Goal: Task Accomplishment & Management: Complete application form

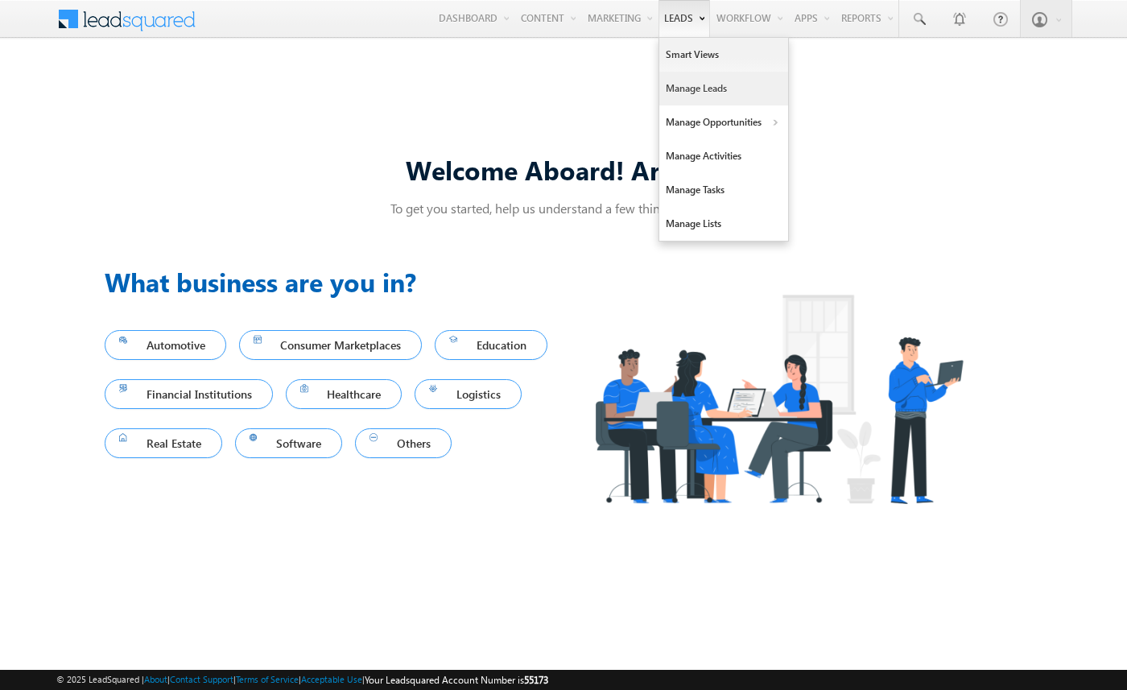
click at [678, 86] on link "Manage Leads" at bounding box center [724, 89] width 129 height 34
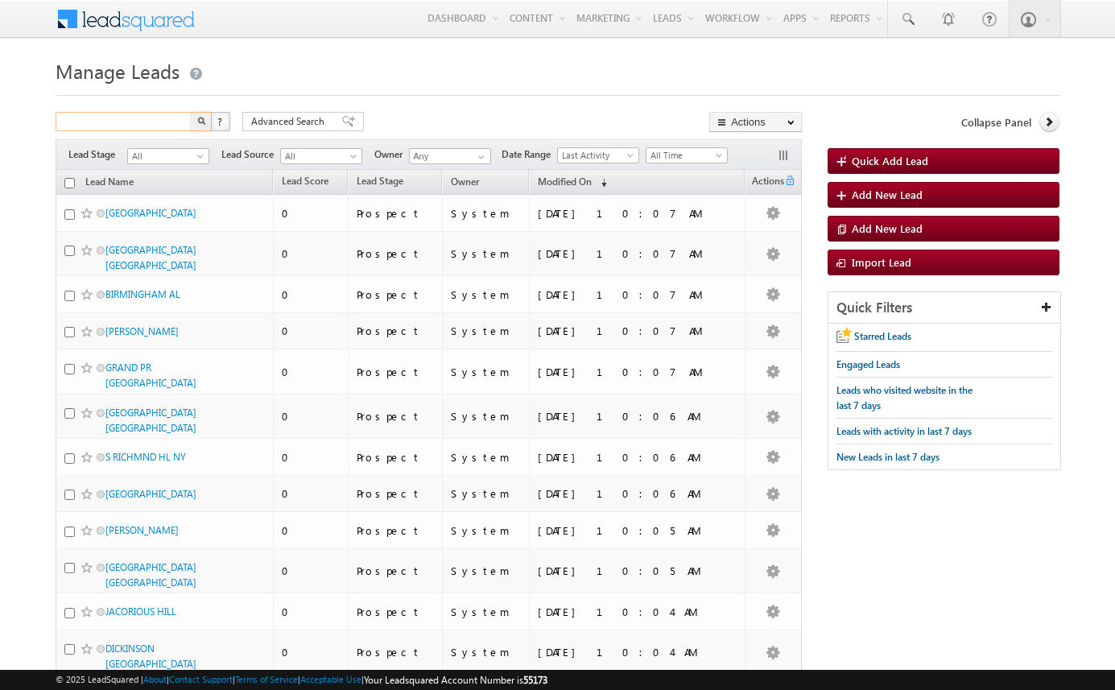
click at [132, 123] on input "text" at bounding box center [125, 121] width 138 height 19
paste input "amartha+test9325rsirt@arsenalstudios.com"
type input "amartha+test9325rsirt@arsenalstudios.com"
click at [191, 112] on button "button" at bounding box center [201, 121] width 21 height 19
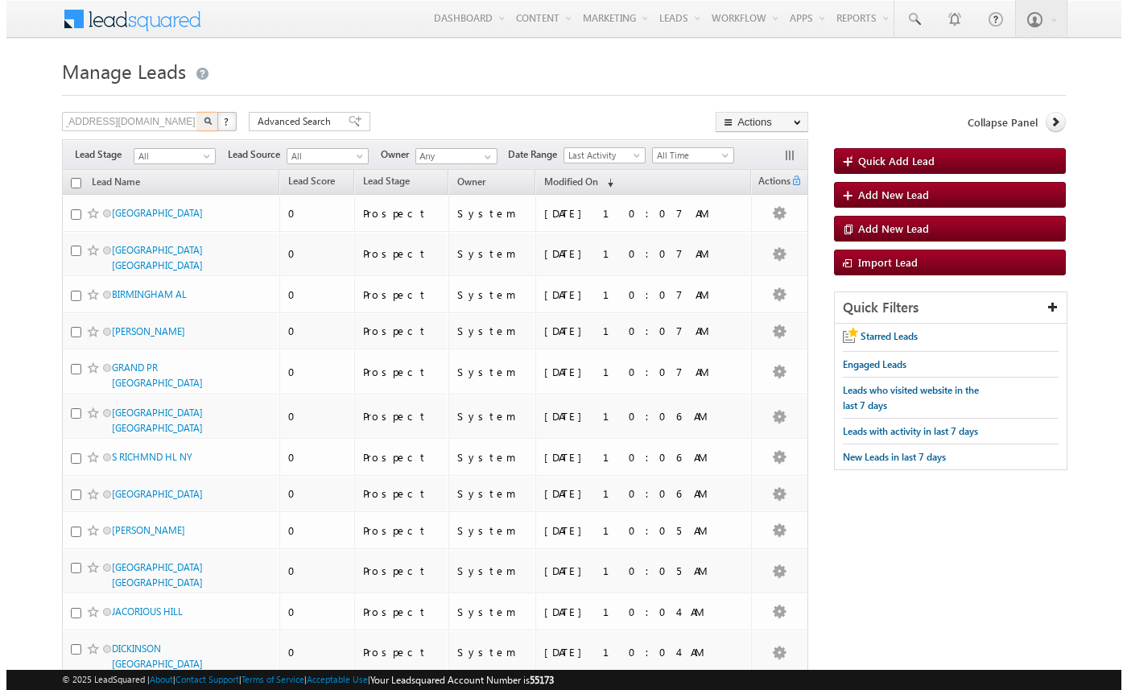
scroll to position [0, 0]
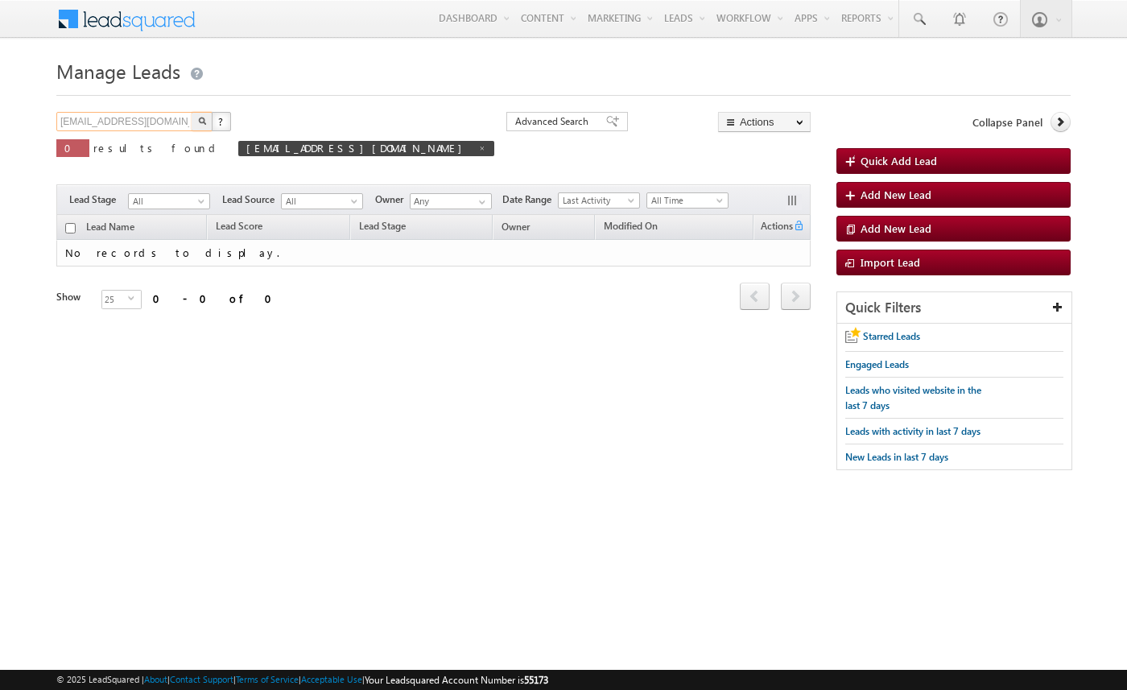
click at [165, 122] on input "amartha+test9325rsirt@arsenalstudios.com" at bounding box center [125, 121] width 138 height 19
type input "Search Leads"
click at [308, 118] on div "Search Leads X ? 0 results found amartha+test9325rsirt@arsenalstudios.com" at bounding box center [275, 142] width 438 height 61
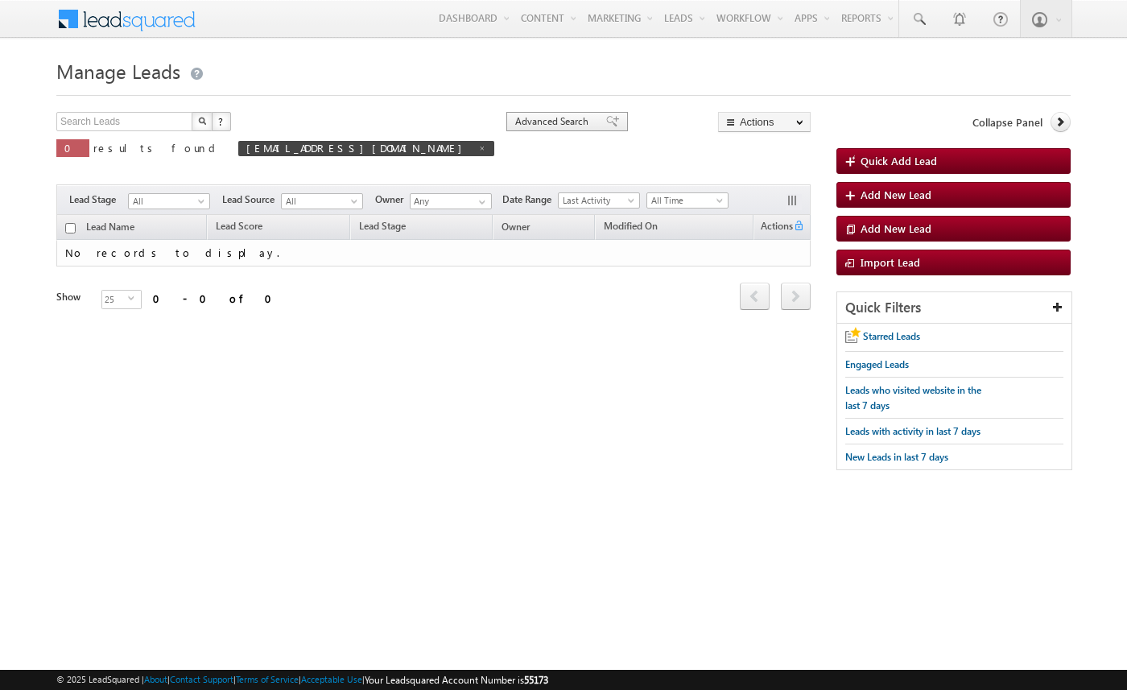
click at [606, 120] on span at bounding box center [612, 121] width 13 height 11
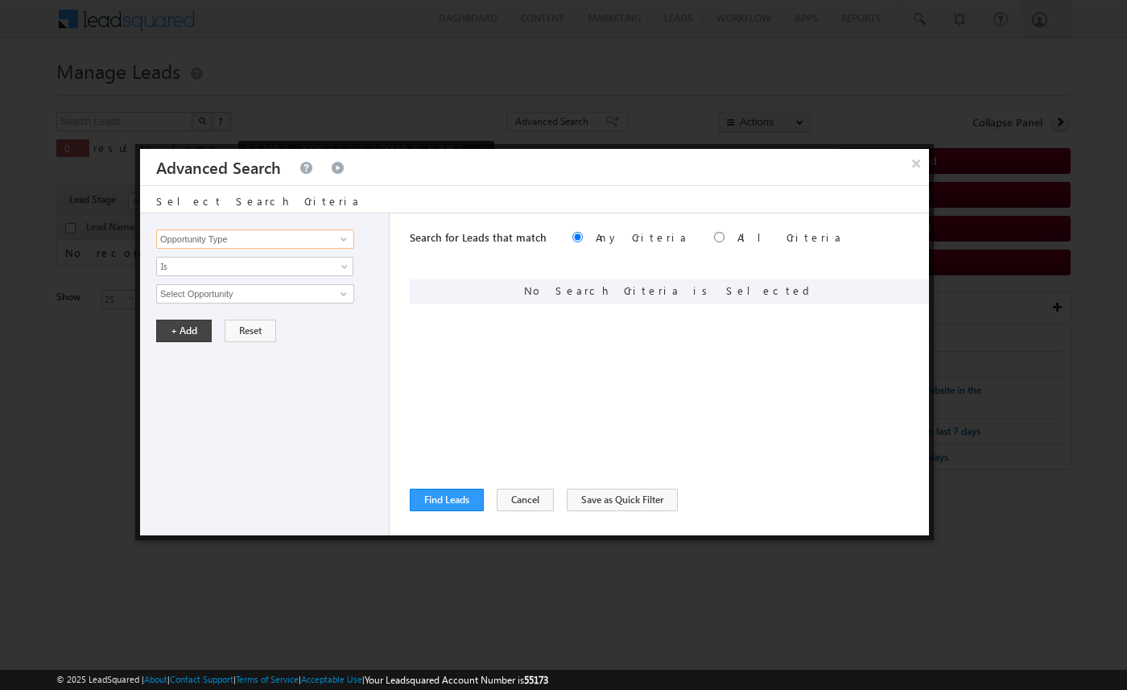
click at [286, 240] on input "Opportunity Type" at bounding box center [255, 239] width 198 height 19
click at [337, 238] on link at bounding box center [342, 239] width 20 height 16
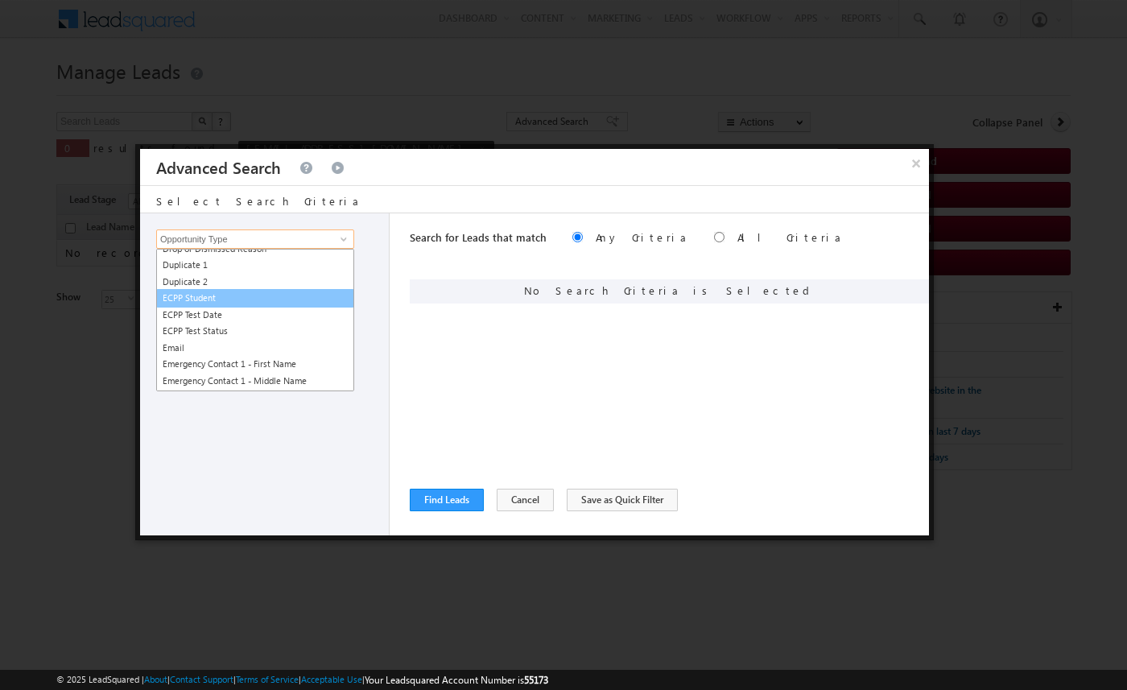
scroll to position [1087, 0]
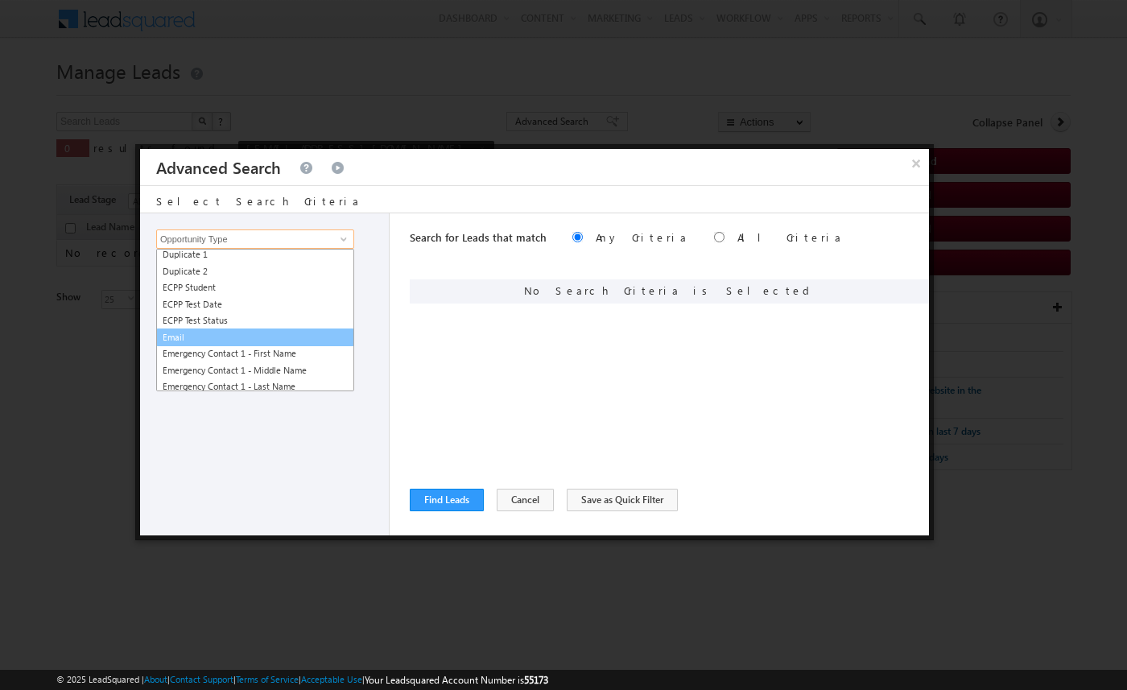
click at [266, 333] on link "Email" at bounding box center [255, 338] width 198 height 19
type input "Email"
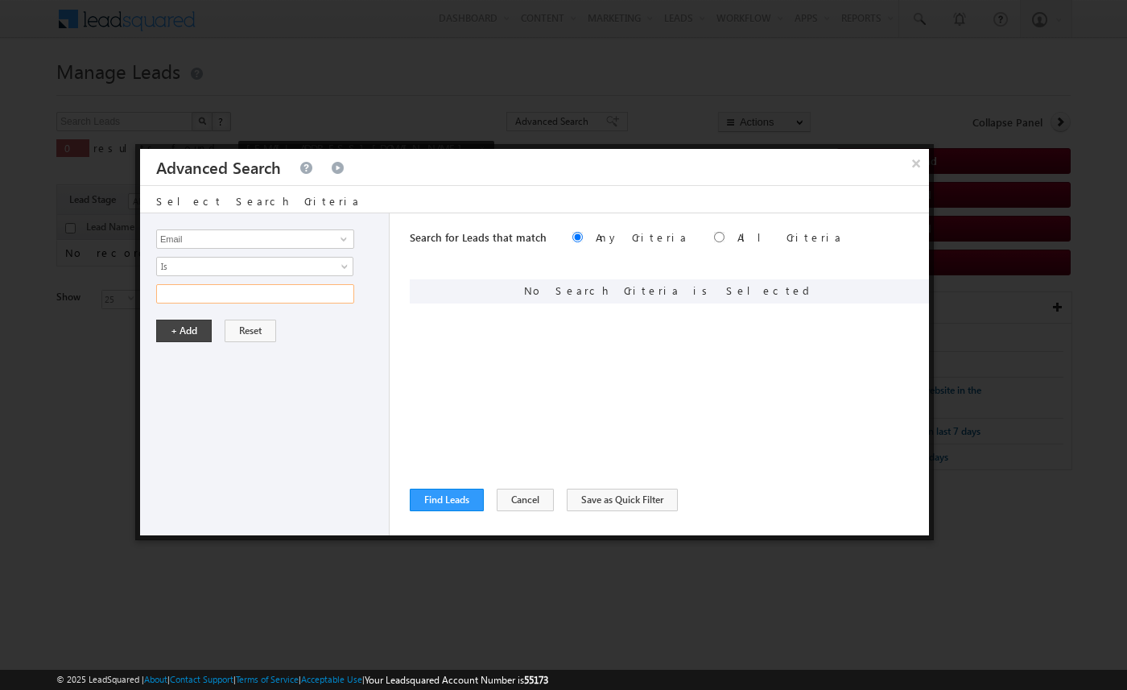
click at [280, 296] on input "text" at bounding box center [255, 293] width 198 height 19
paste input "amartha+test9325rsirt@arsenalstudios.com"
type input "amartha+test9325rsirt@arsenalstudios.com"
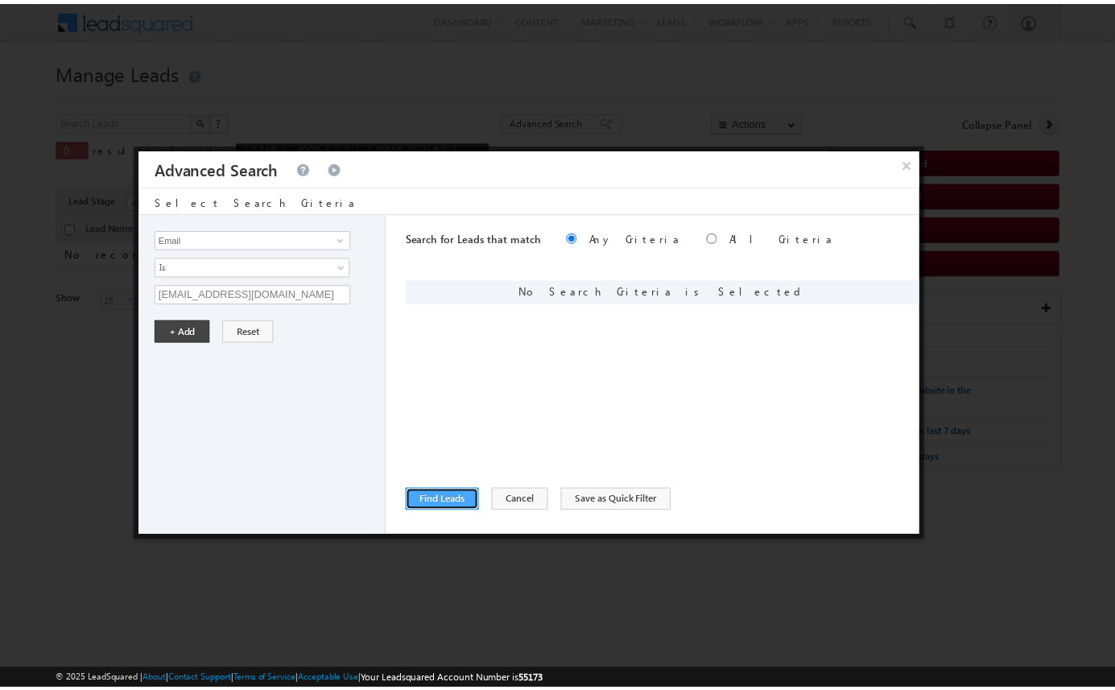
scroll to position [0, 0]
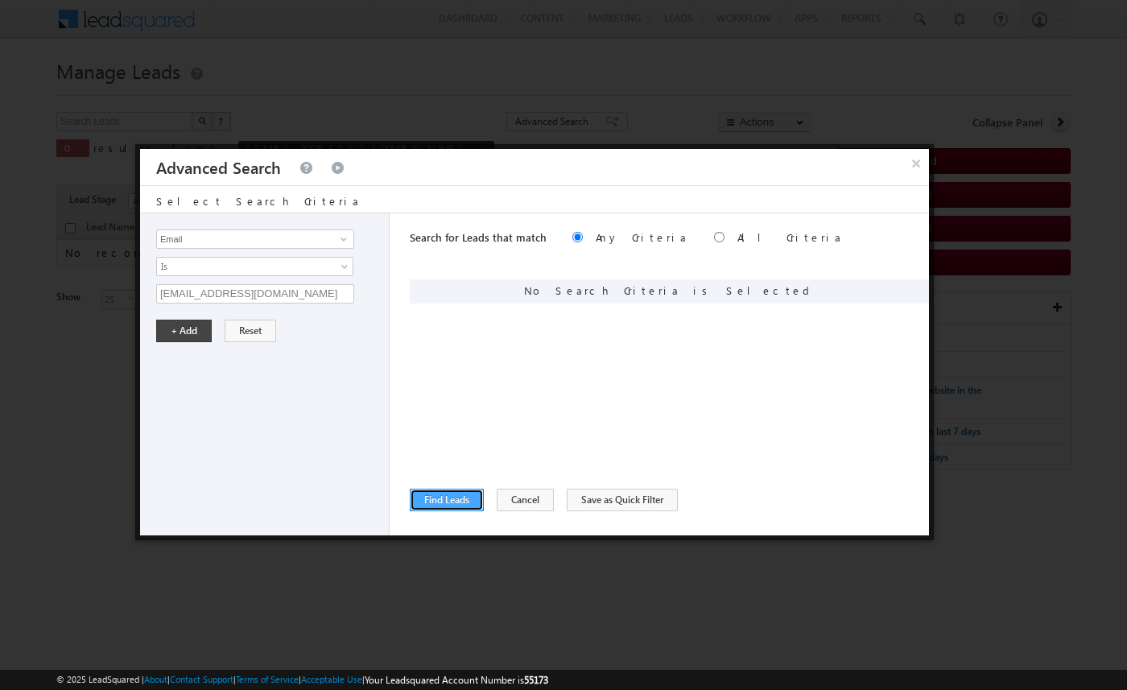
click at [449, 502] on button "Find Leads" at bounding box center [447, 500] width 74 height 23
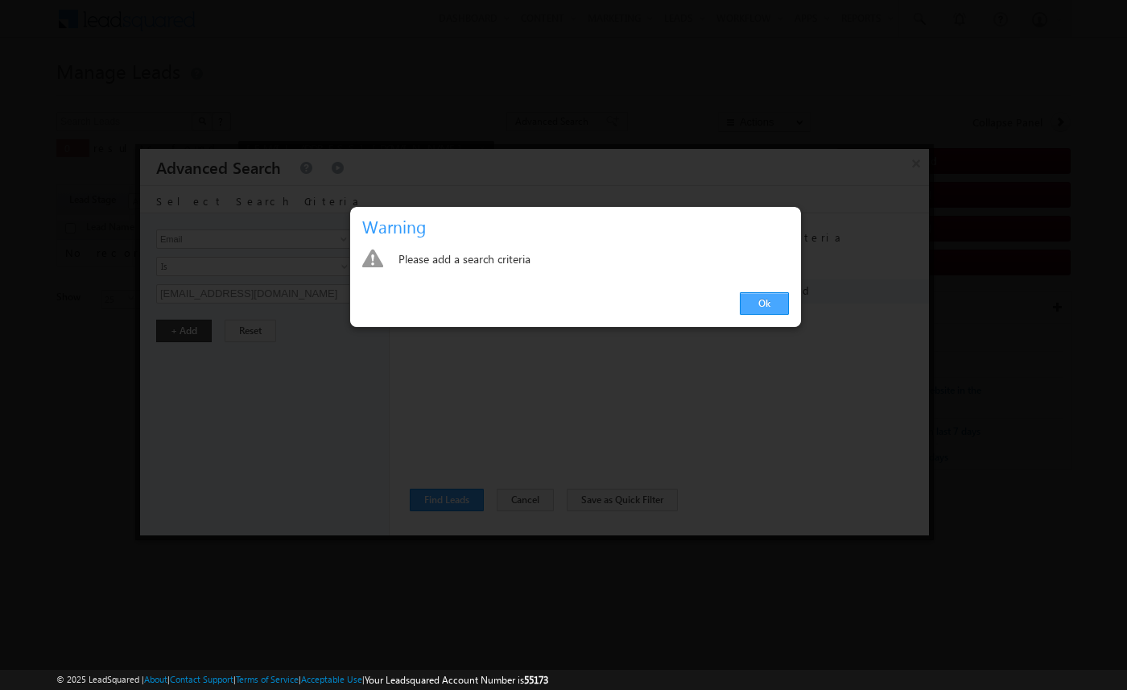
click at [764, 308] on link "Ok" at bounding box center [764, 303] width 49 height 23
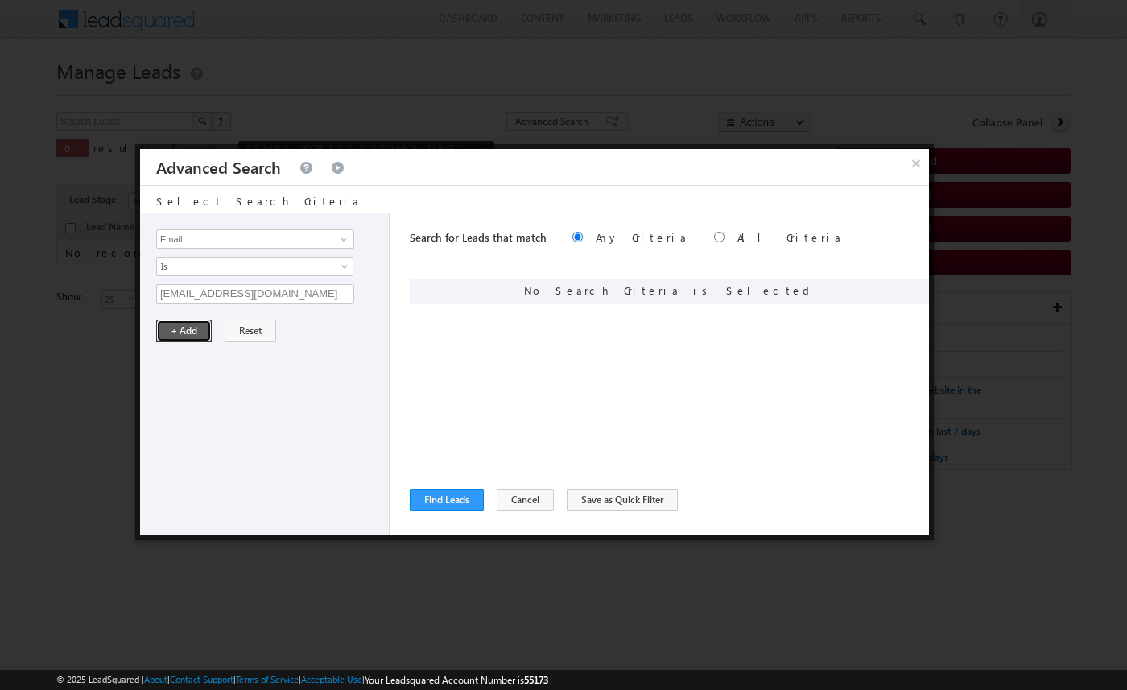
click at [184, 329] on button "+ Add" at bounding box center [184, 331] width 56 height 23
click at [462, 500] on button "Find Leads" at bounding box center [447, 500] width 74 height 23
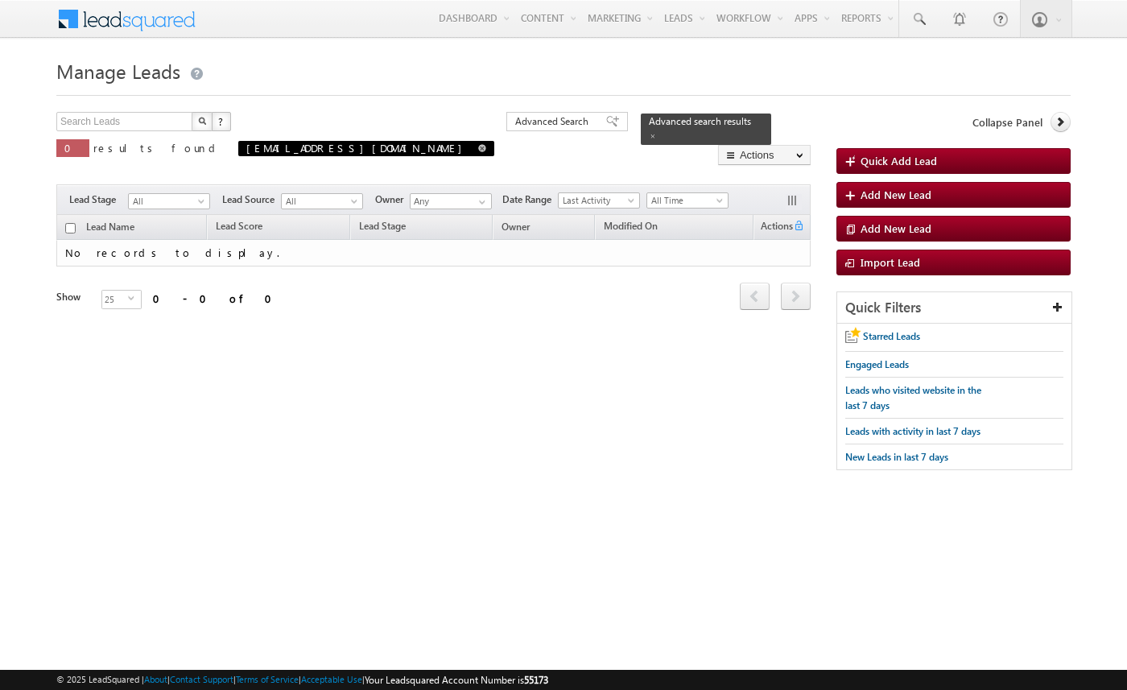
click at [478, 147] on span at bounding box center [482, 148] width 8 height 8
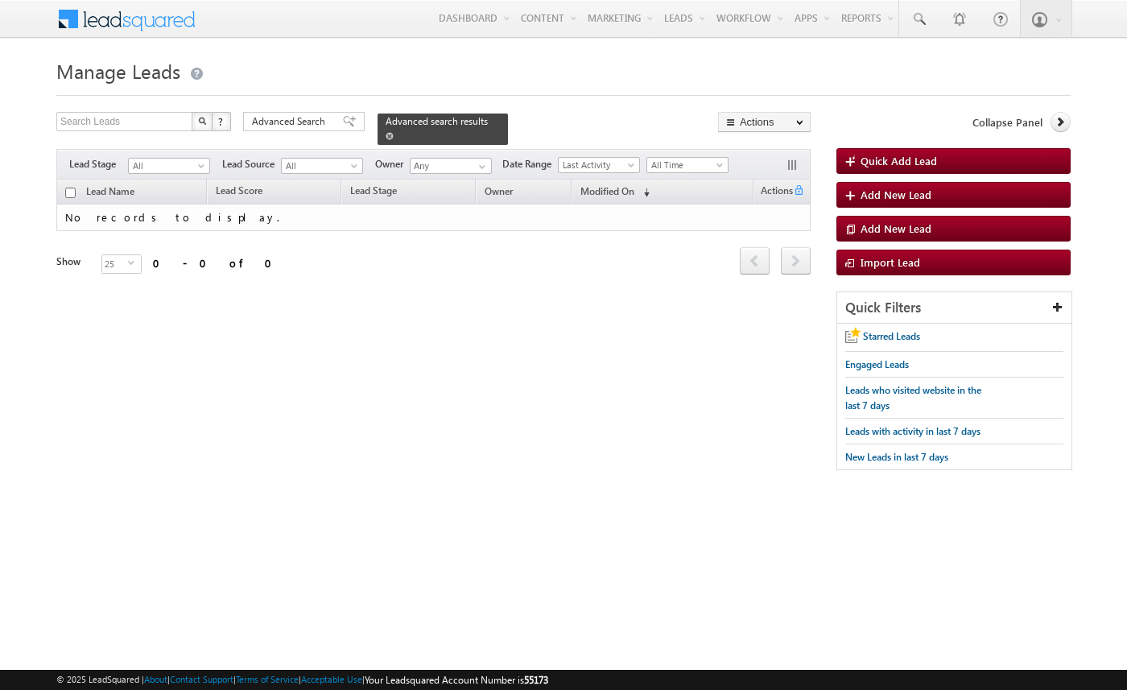
click at [394, 132] on span at bounding box center [390, 136] width 8 height 8
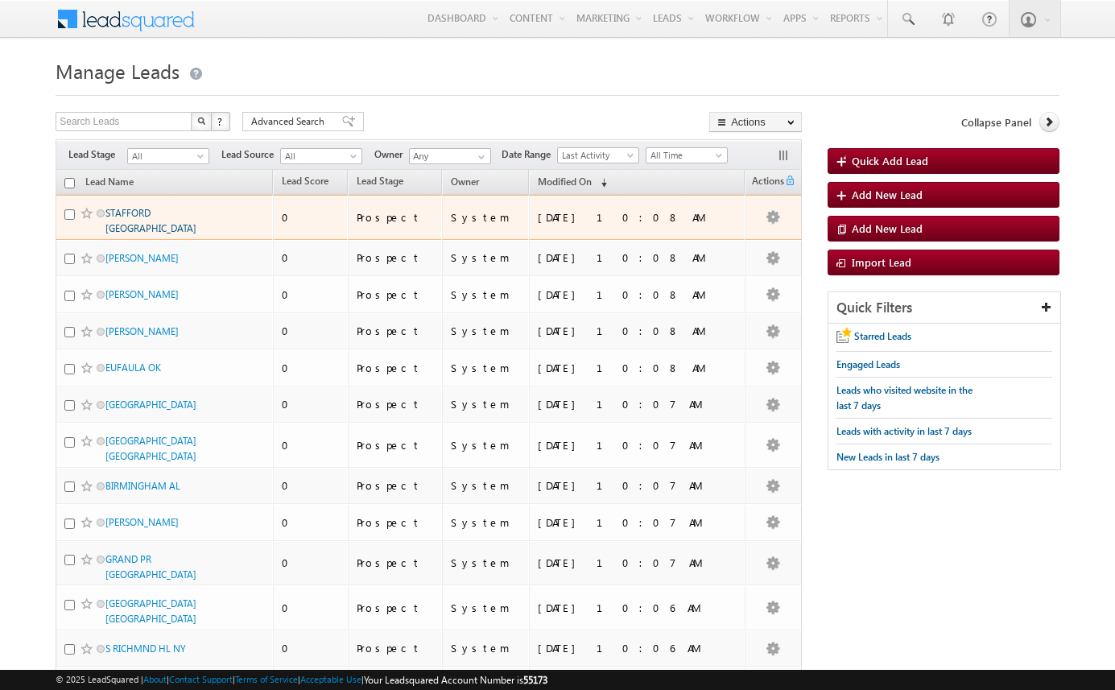
click at [142, 209] on link "STAFFORD TX" at bounding box center [150, 220] width 91 height 27
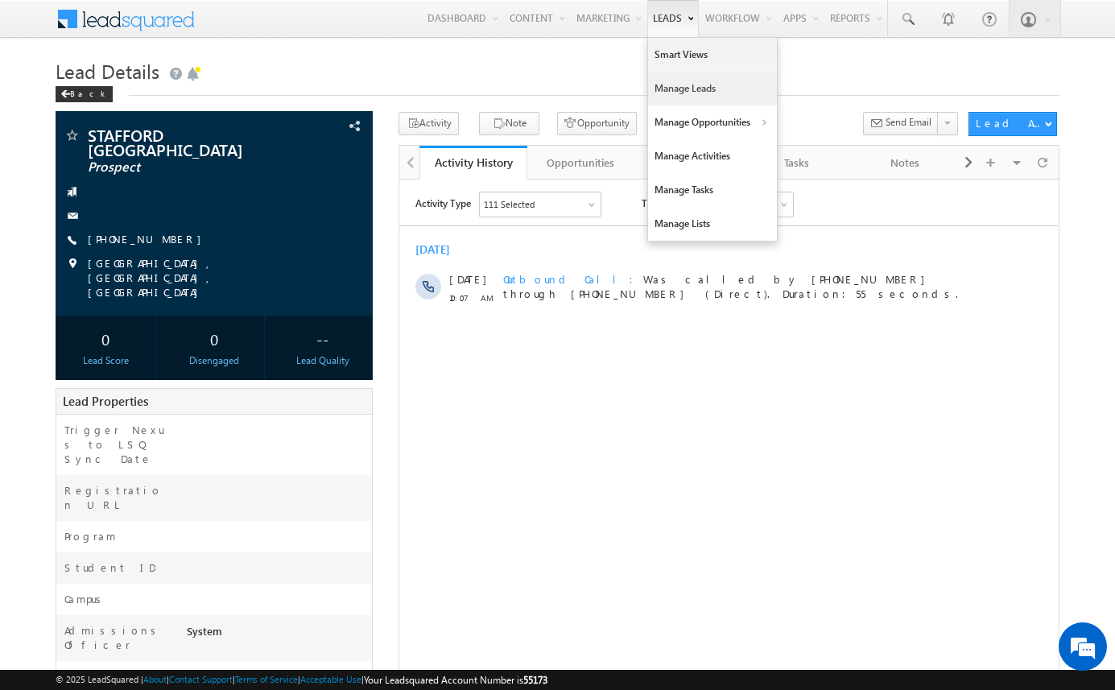
click at [672, 82] on link "Manage Leads" at bounding box center [712, 89] width 129 height 34
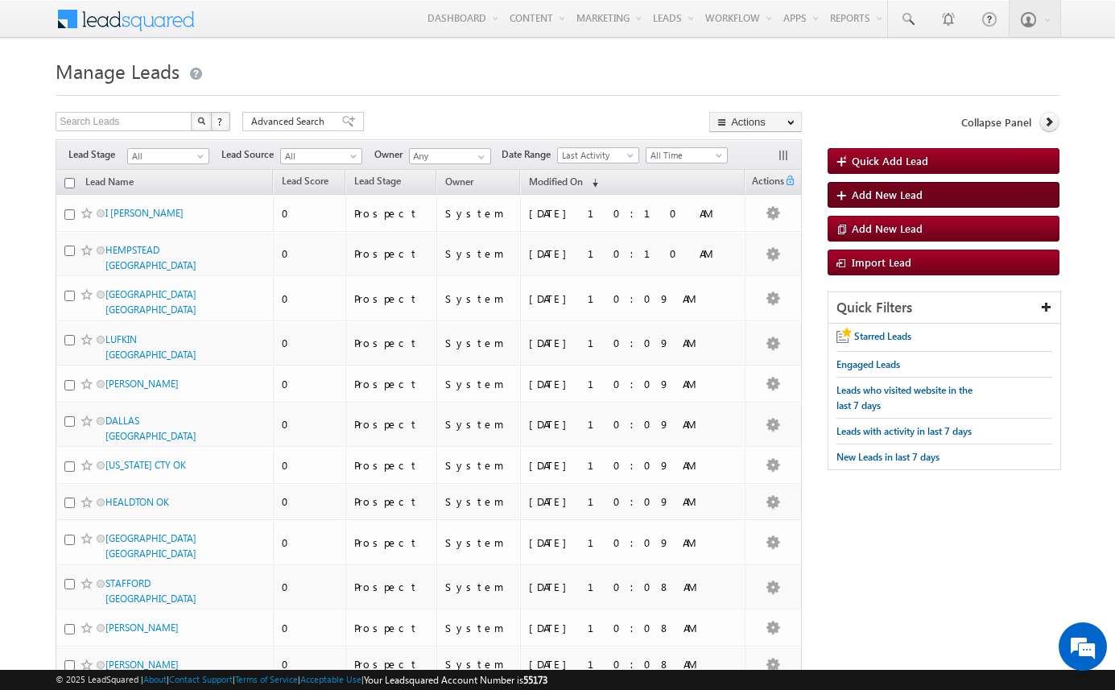
click at [900, 194] on span "Add New Lead" at bounding box center [887, 195] width 71 height 14
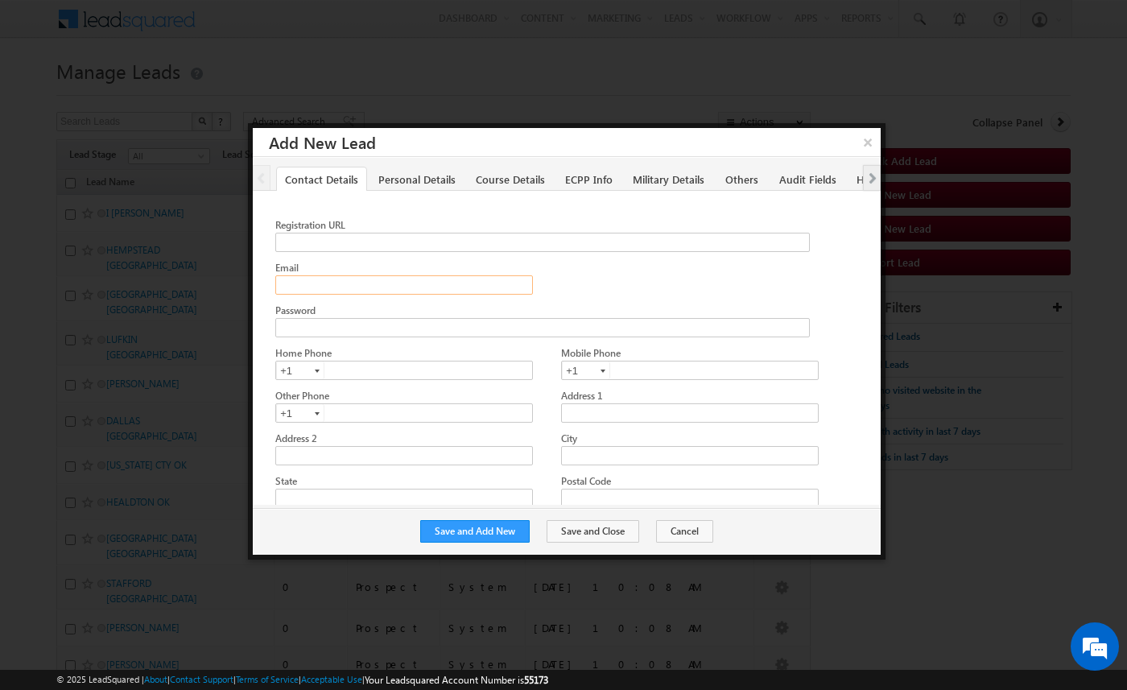
click at [428, 288] on input "Email" at bounding box center [404, 284] width 258 height 19
paste input "amartha+test91025rsirt@arsenalstudios.com"
type input "amartha+test91025rsirt@arsenalstudios.com"
click at [521, 527] on button "Save and Add New" at bounding box center [475, 531] width 110 height 23
click at [354, 283] on input "Email" at bounding box center [404, 284] width 258 height 19
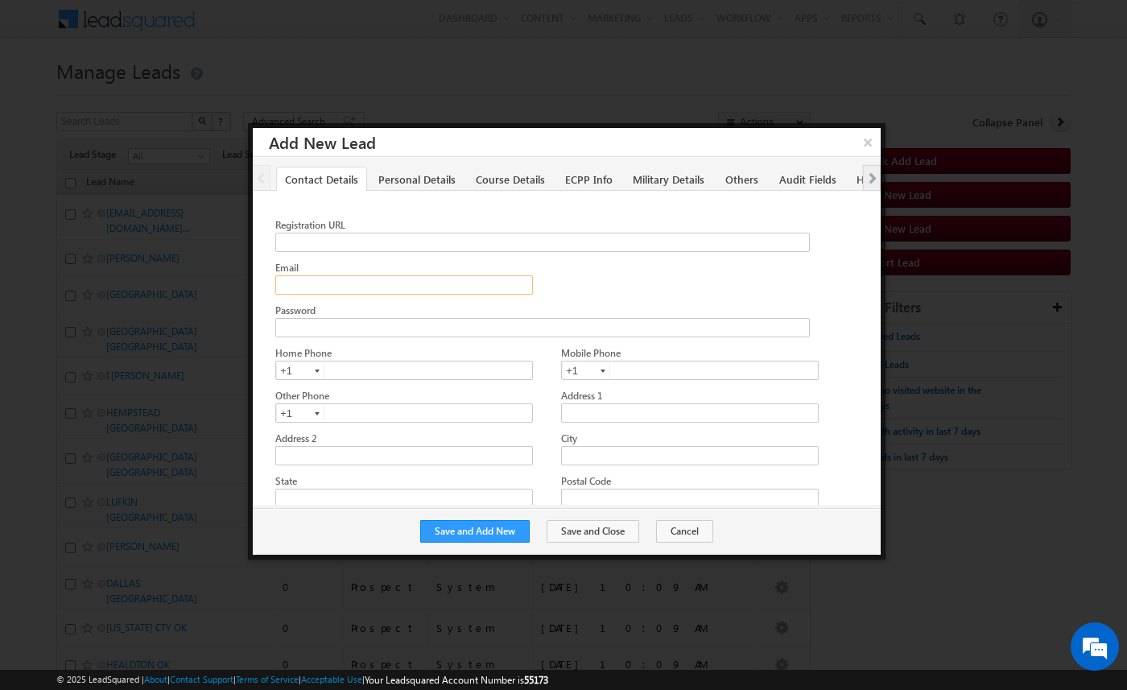
paste input "[EMAIL_ADDRESS][DOMAIN_NAME]"
type input "[EMAIL_ADDRESS][DOMAIN_NAME]"
click at [489, 535] on button "Save and Add New" at bounding box center [475, 531] width 110 height 23
click at [475, 284] on input "Email" at bounding box center [404, 284] width 258 height 19
paste input "[EMAIL_ADDRESS][DOMAIN_NAME]"
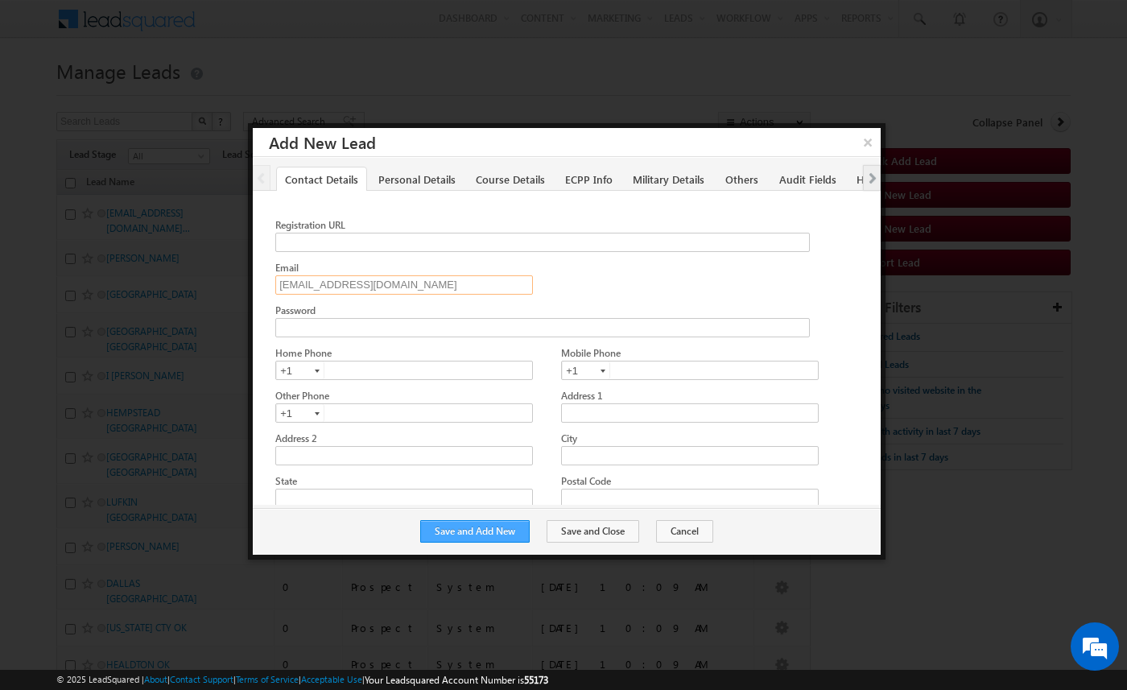
type input "[EMAIL_ADDRESS][DOMAIN_NAME]"
click at [511, 532] on button "Save and Add New" at bounding box center [475, 531] width 110 height 23
click at [356, 283] on input "Email" at bounding box center [404, 284] width 258 height 19
paste input "amartha+test91025rsiaosmmeo@arsenalstudios.com"
type input "amartha+test91025rsiaosmmeo@arsenalstudios.com"
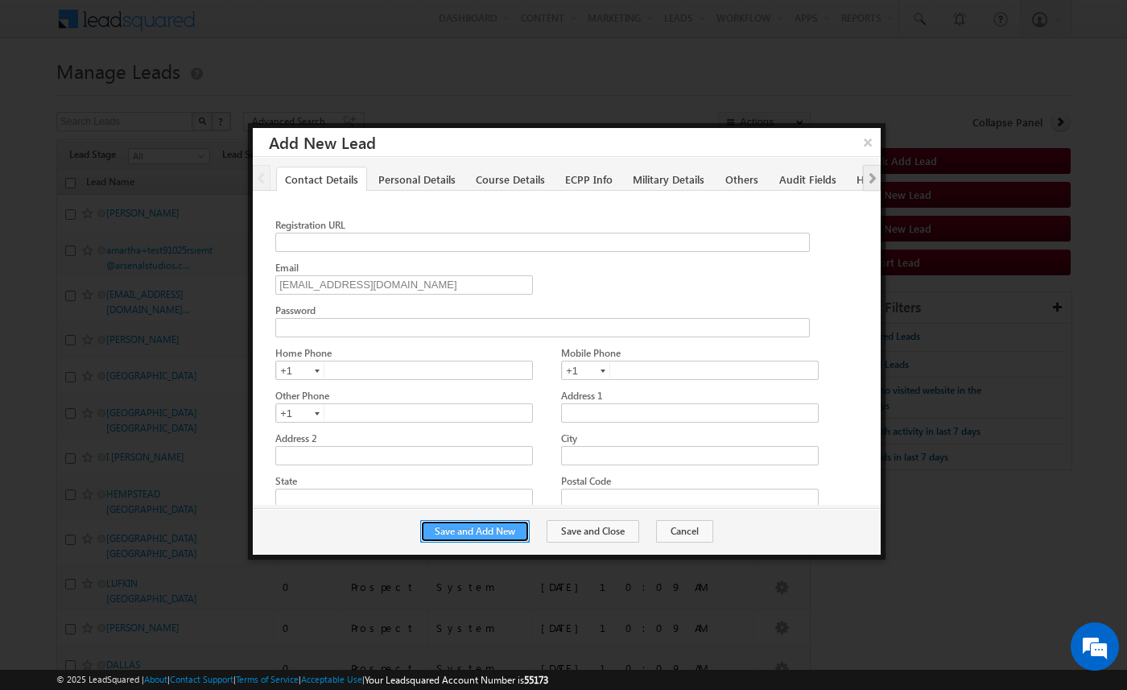
click at [488, 532] on button "Save and Add New" at bounding box center [475, 531] width 110 height 23
click at [387, 284] on input "Email" at bounding box center [404, 284] width 258 height 19
paste input "amartha+test91025rsiaosmmeg@arsenalstudios.com"
type input "amartha+test91025rsiaosmmeg@arsenalstudios.com"
click at [498, 536] on button "Save and Add New" at bounding box center [475, 531] width 110 height 23
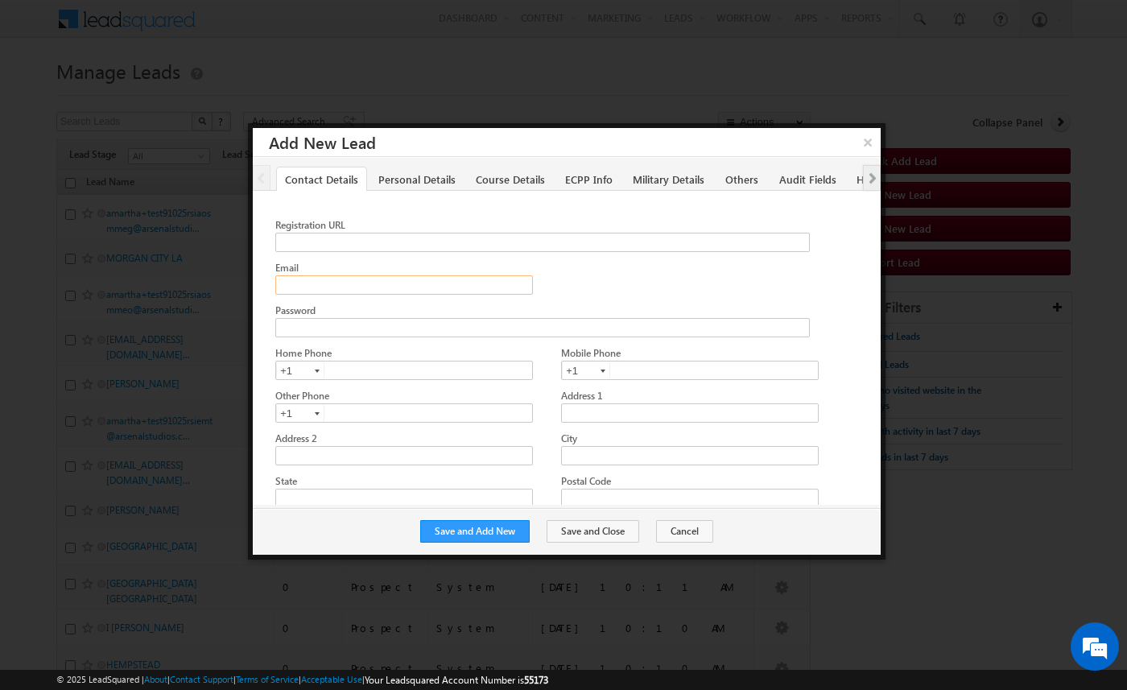
click at [427, 286] on input "Email" at bounding box center [404, 284] width 258 height 19
paste input "amartha+test91025rsiea@arsenalstudios.com"
type input "amartha+test91025rsiea@arsenalstudios.com"
click at [512, 533] on button "Save and Add New" at bounding box center [475, 531] width 110 height 23
click at [681, 527] on button "Cancel" at bounding box center [684, 531] width 57 height 23
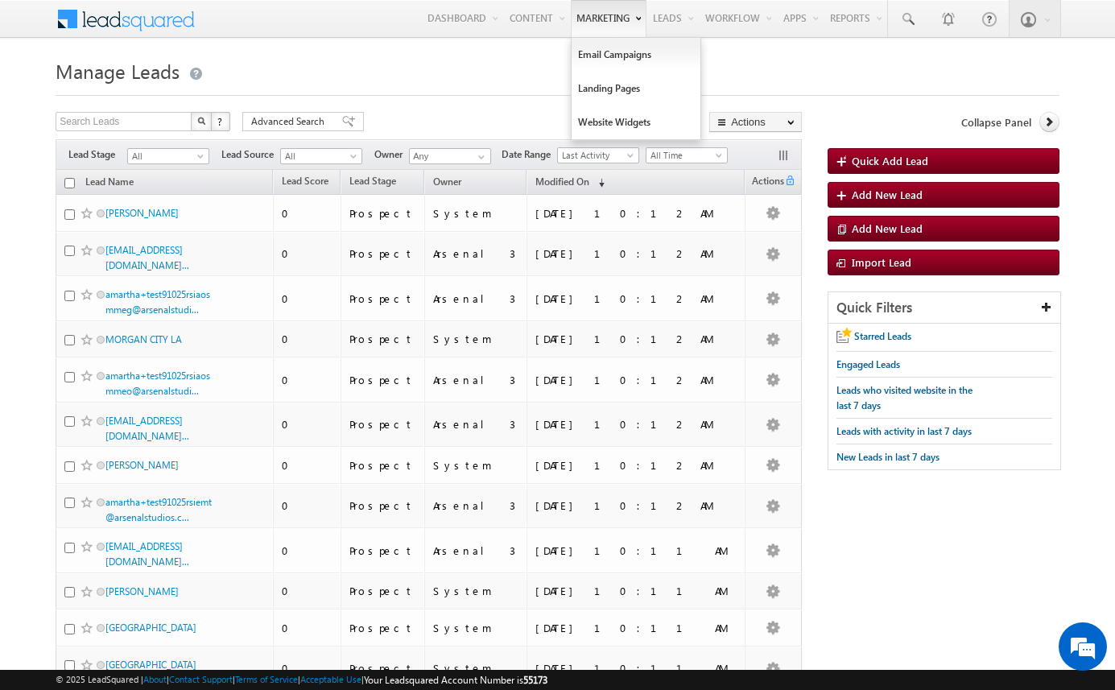
drag, startPoint x: 155, startPoint y: 544, endPoint x: 633, endPoint y: 0, distance: 724.2
click at [0, 0] on body "Menu Arsenal 3 arsen alstu dios3 @stra tatec h.com" at bounding box center [557, 652] width 1115 height 1305
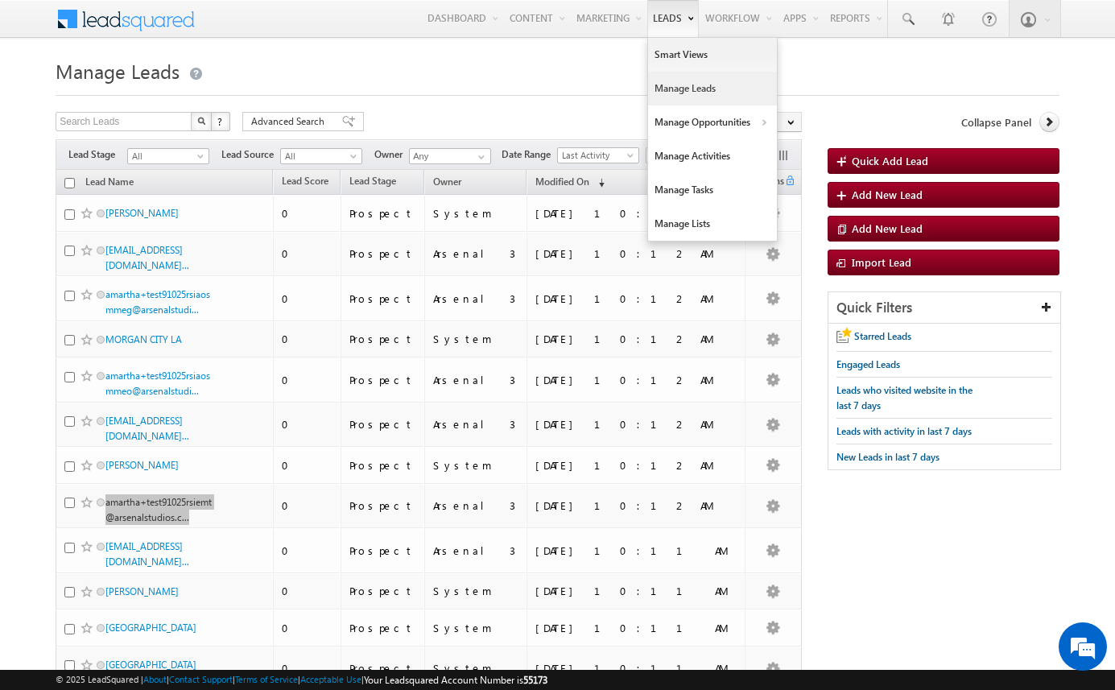
drag, startPoint x: 161, startPoint y: 497, endPoint x: 673, endPoint y: 0, distance: 713.6
click at [0, 0] on body "Menu Arsenal 3 arsen alstu dios3 @stra tatec h.com" at bounding box center [557, 652] width 1115 height 1305
drag, startPoint x: 163, startPoint y: 418, endPoint x: 645, endPoint y: 4, distance: 635.0
click at [0, 0] on body "Menu Arsenal 3 arsen alstu dios3 @stra tatec h.com" at bounding box center [557, 652] width 1115 height 1305
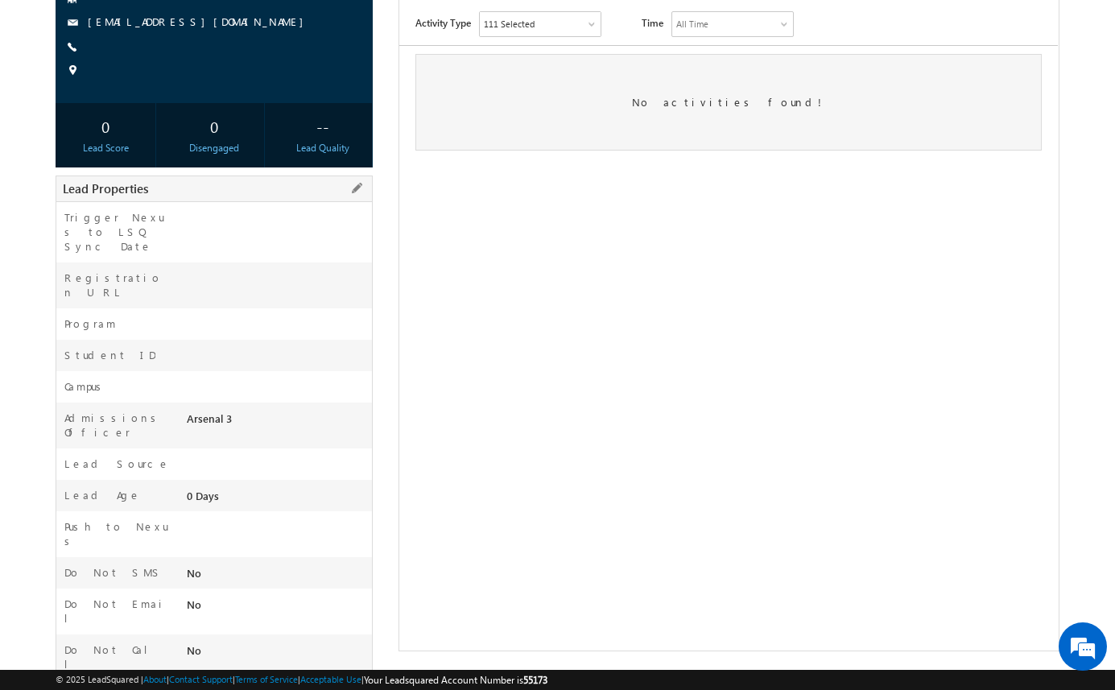
scroll to position [183, 0]
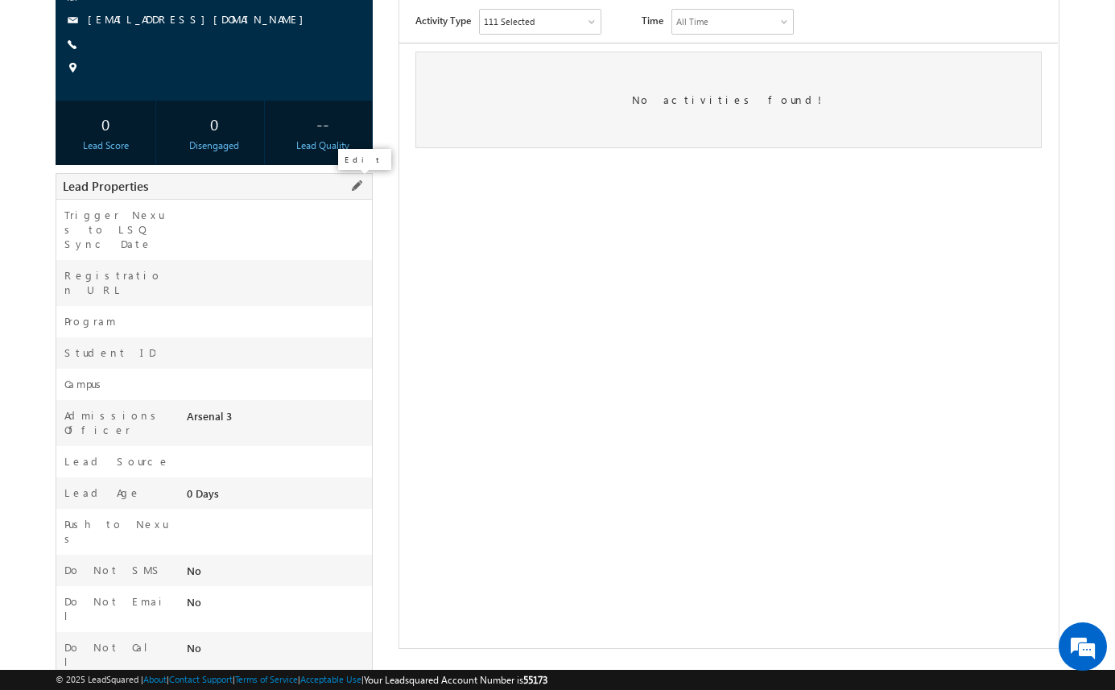
click at [354, 184] on span at bounding box center [357, 186] width 18 height 18
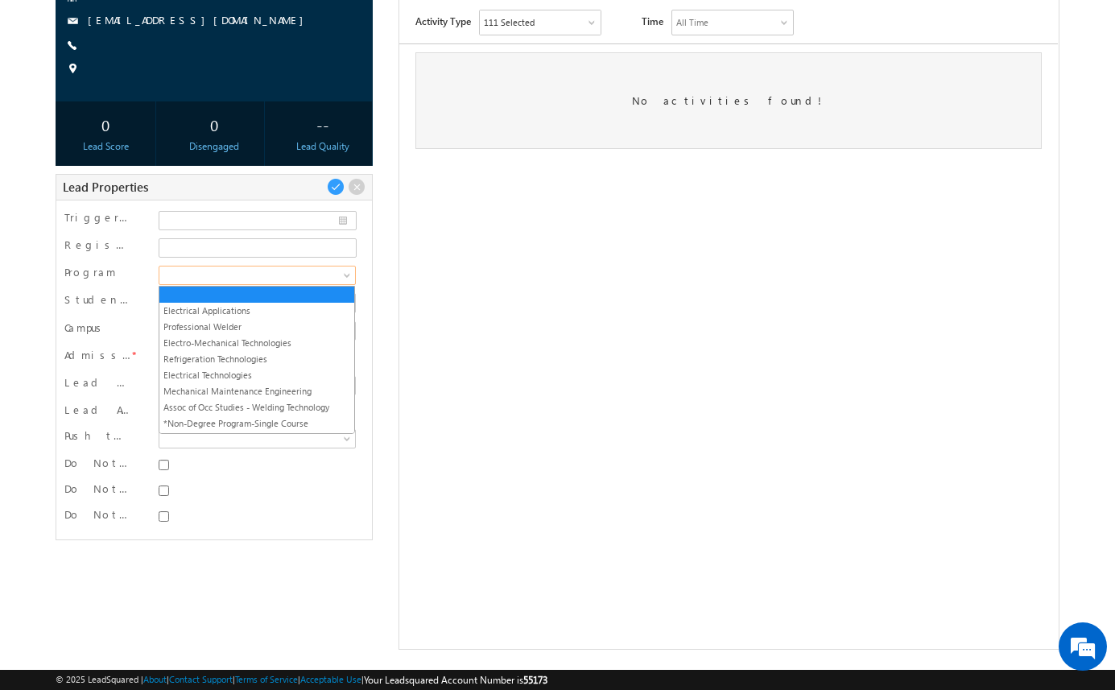
click at [261, 270] on span at bounding box center [255, 275] width 192 height 14
click at [261, 355] on link "Refrigeration Technologies" at bounding box center [256, 359] width 195 height 14
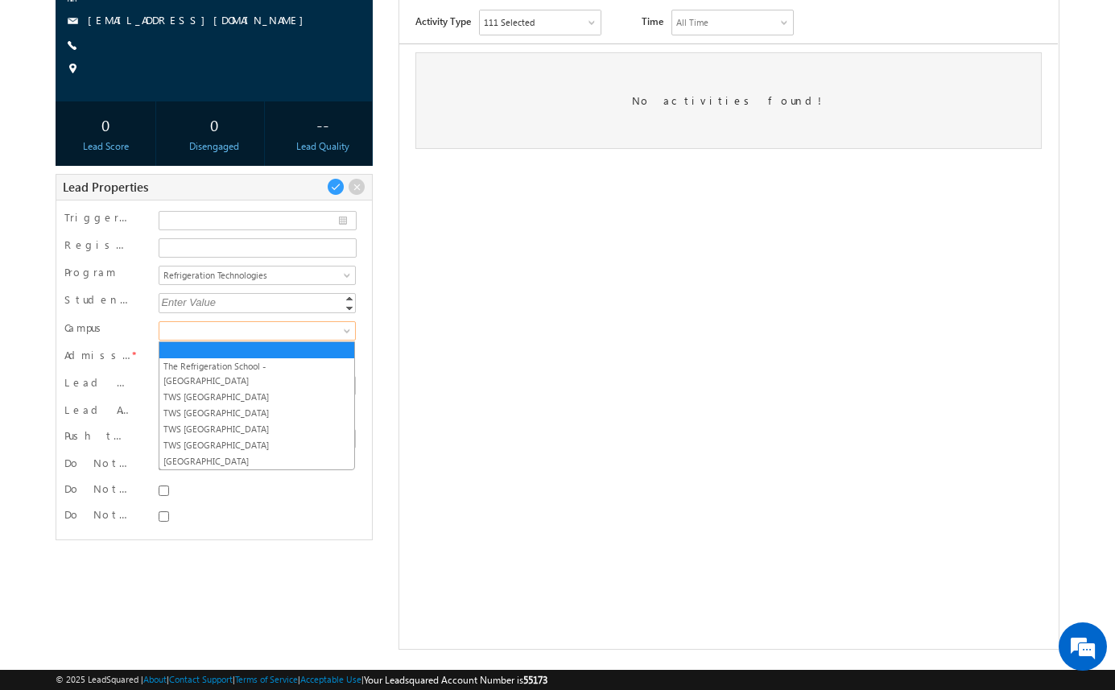
click at [274, 329] on span at bounding box center [255, 331] width 192 height 14
click at [272, 362] on link "The Refrigeration School -Phoenix" at bounding box center [256, 373] width 195 height 29
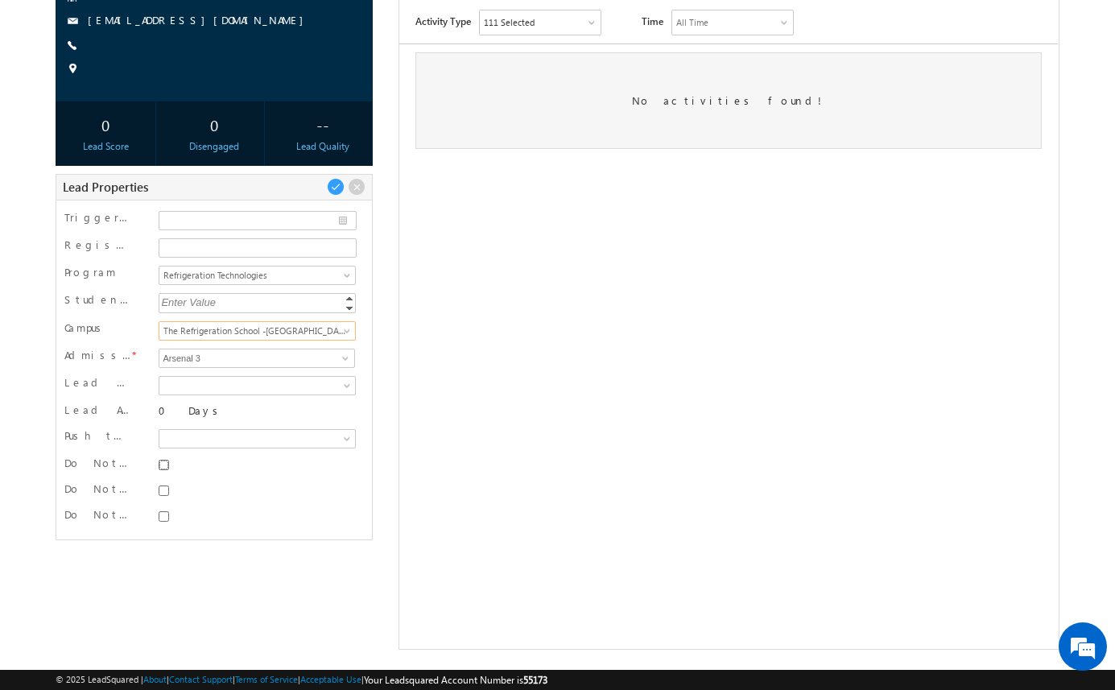
click at [164, 462] on input "Do Not SMS" at bounding box center [164, 465] width 10 height 10
checkbox input "true"
click at [163, 494] on input "Do Not Email" at bounding box center [164, 491] width 10 height 10
checkbox input "true"
click at [167, 517] on input "Do Not Call" at bounding box center [164, 516] width 10 height 10
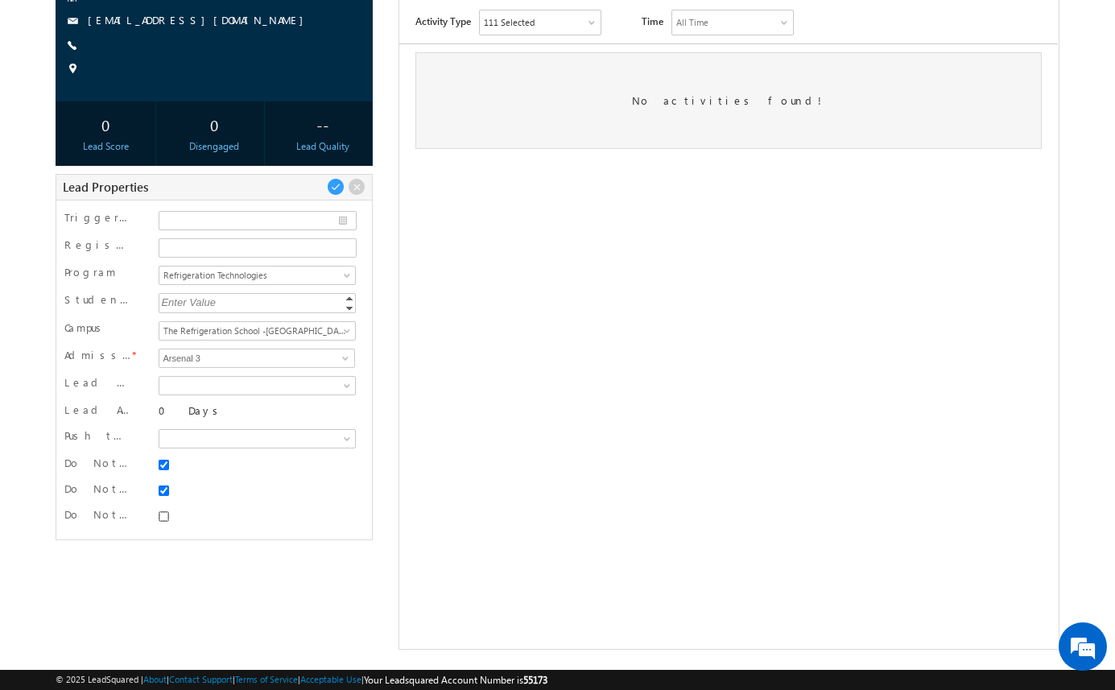
checkbox input "true"
click at [180, 565] on div "-- Prospect" at bounding box center [558, 290] width 1004 height 720
click at [337, 184] on span at bounding box center [336, 187] width 18 height 18
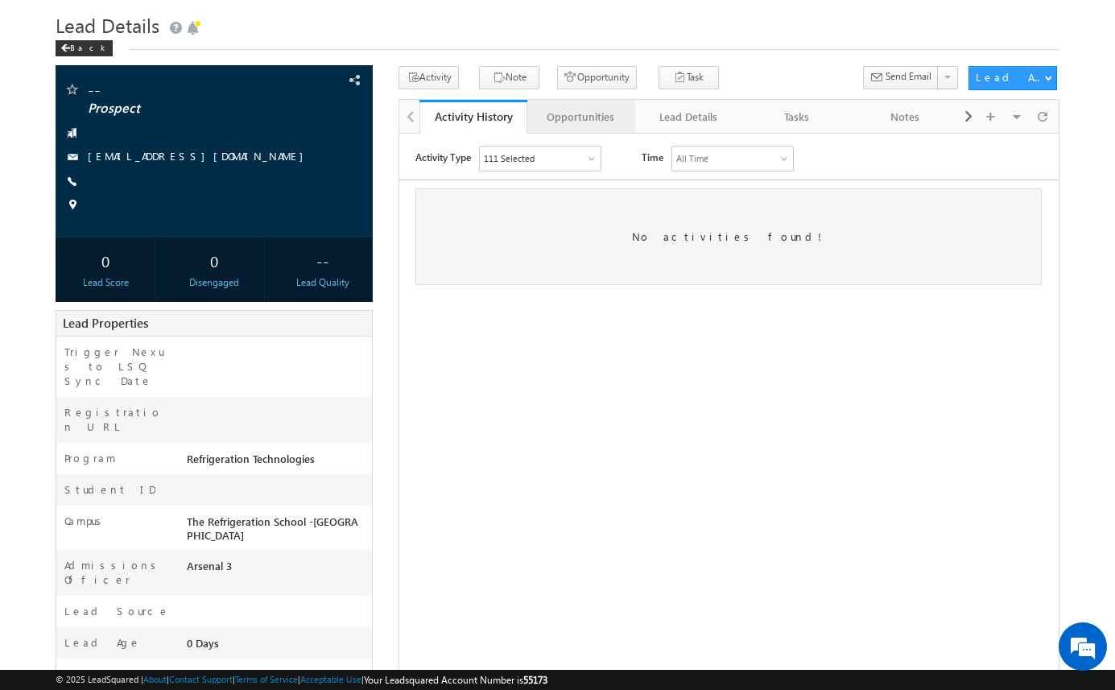
click at [609, 114] on div "Opportunities" at bounding box center [580, 116] width 81 height 19
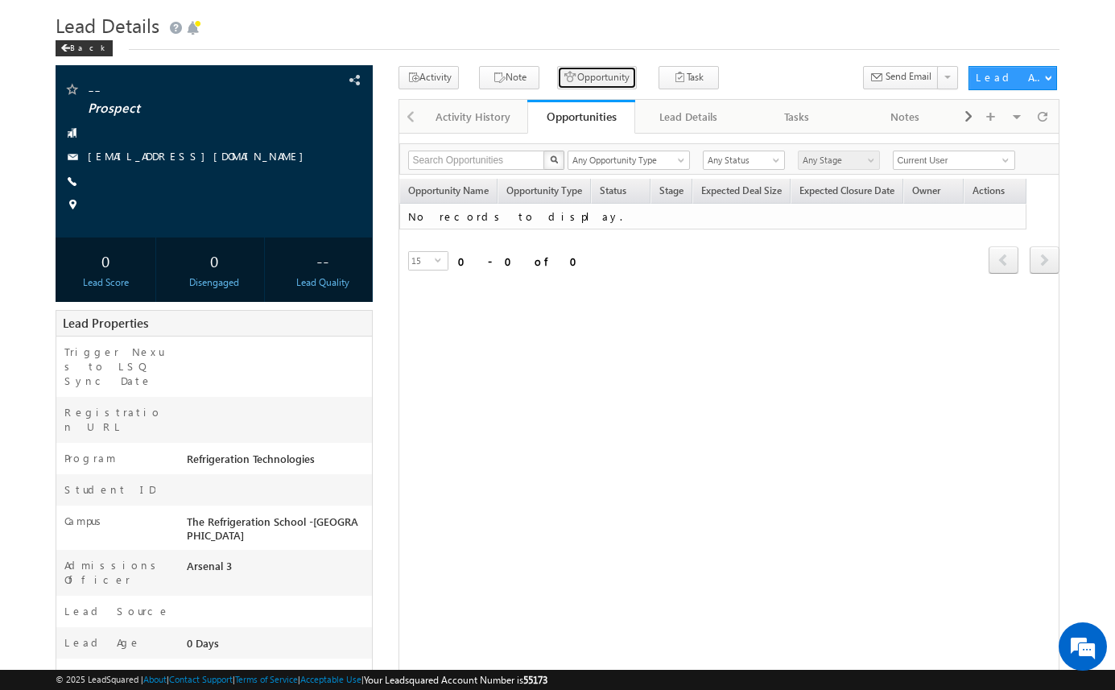
click at [602, 77] on button "Opportunity" at bounding box center [597, 77] width 80 height 23
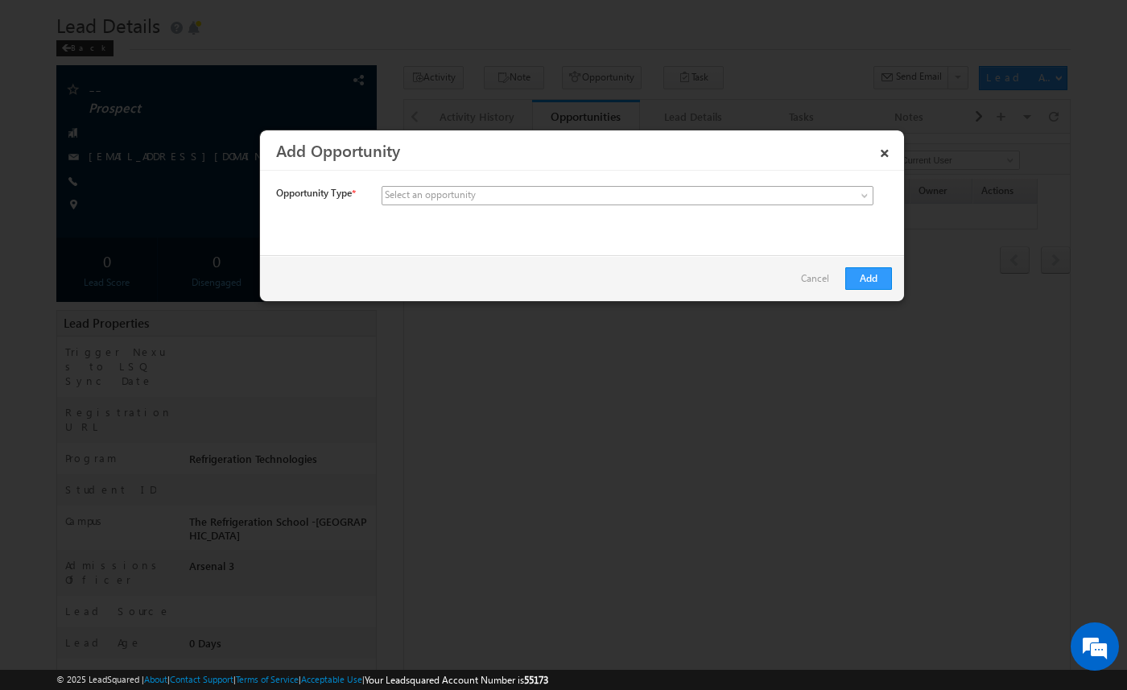
click at [537, 195] on span at bounding box center [508, 195] width 251 height 14
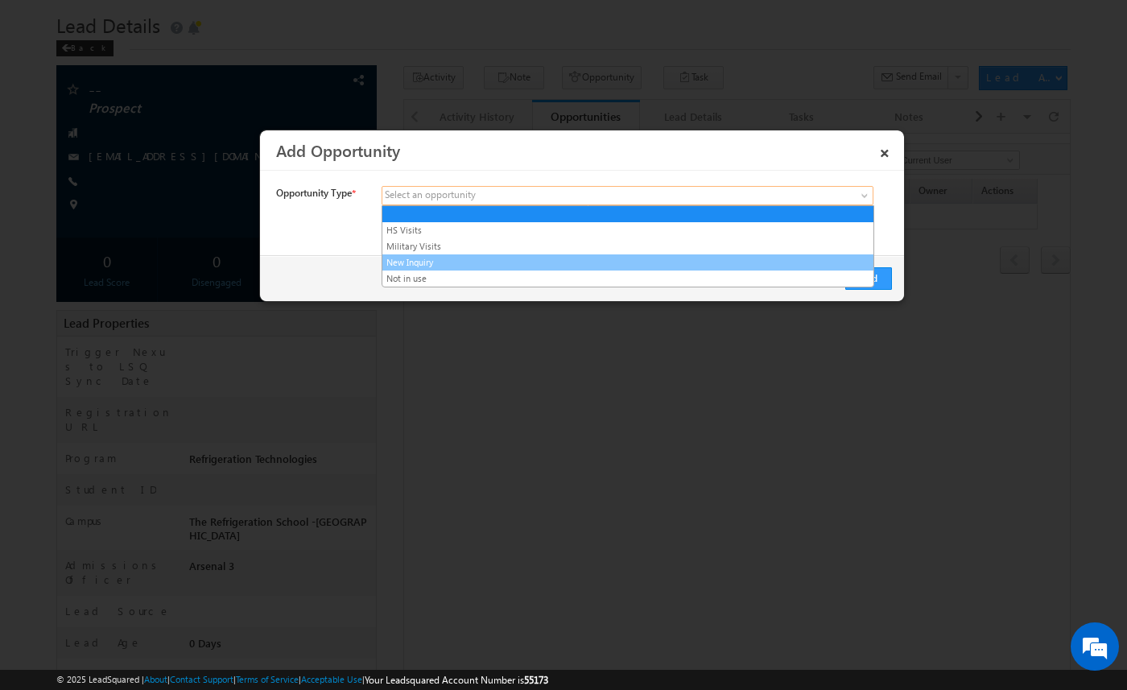
click at [523, 260] on link "New Inquiry" at bounding box center [628, 262] width 491 height 14
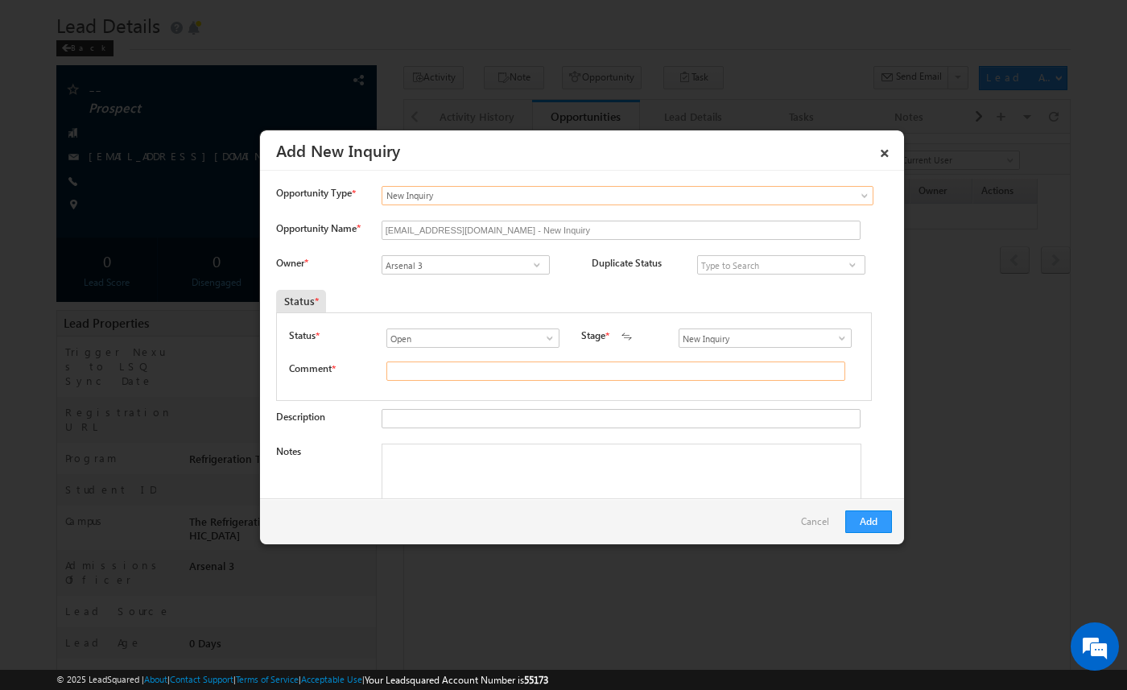
click at [465, 374] on input "text" at bounding box center [616, 371] width 459 height 19
type input "test"
click at [865, 515] on button "Add" at bounding box center [869, 522] width 47 height 23
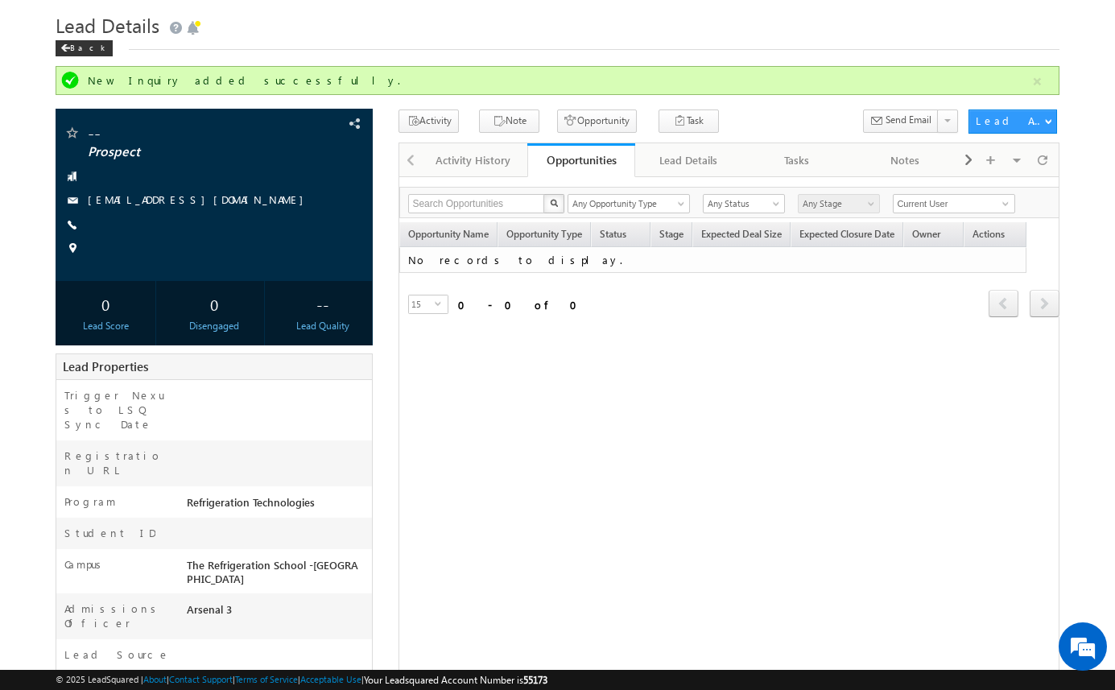
click at [755, 99] on form "New Inquiry added successfully. -- Prospect --" at bounding box center [558, 473] width 1004 height 814
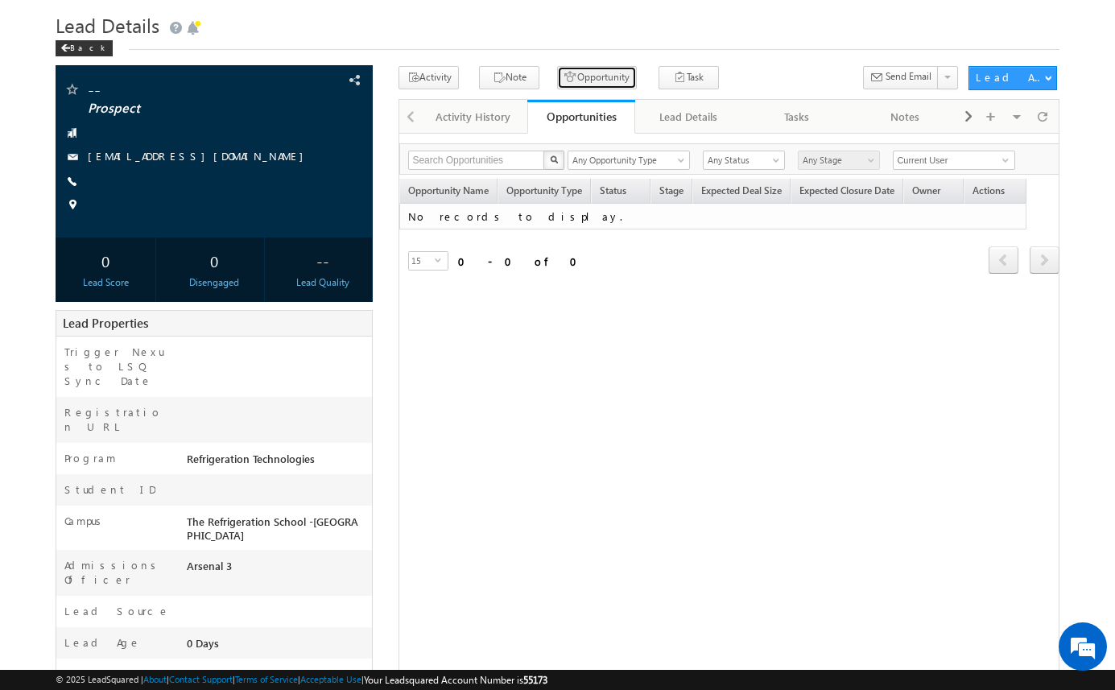
click at [591, 79] on button "Opportunity" at bounding box center [597, 77] width 80 height 23
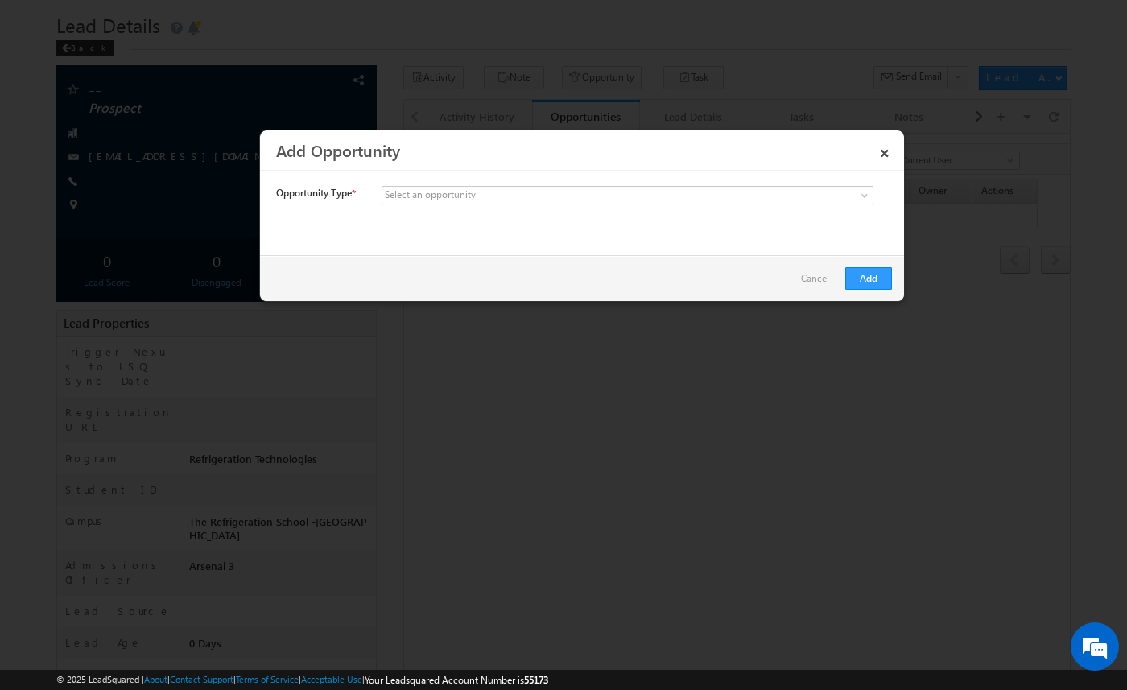
click at [813, 274] on link "Cancel" at bounding box center [819, 282] width 36 height 31
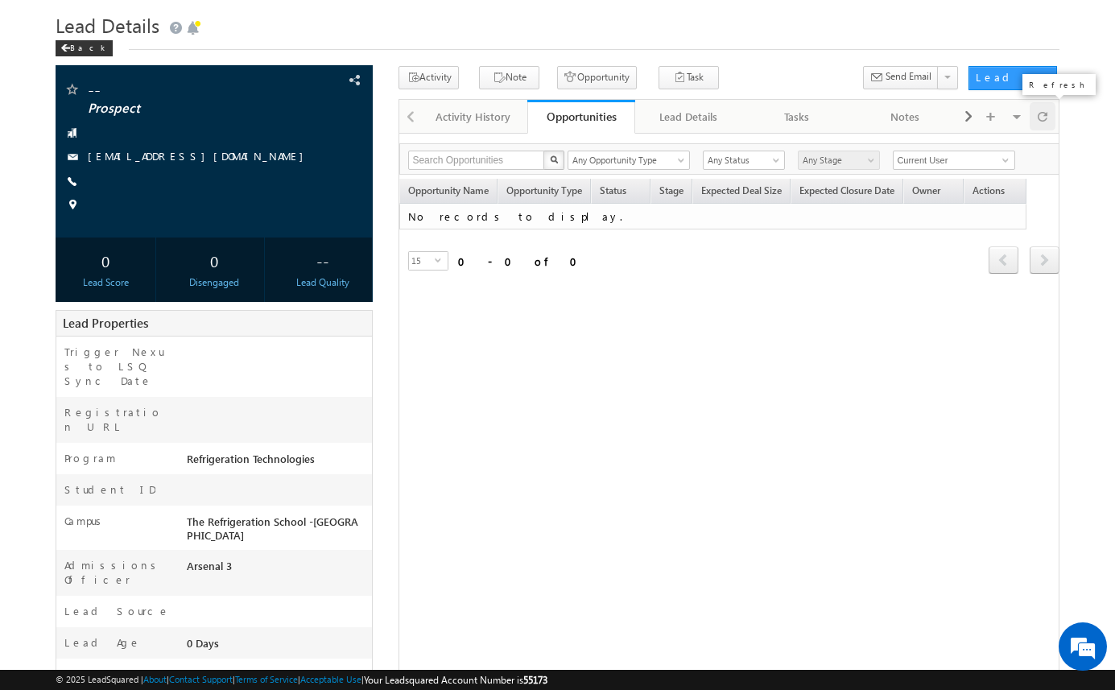
click at [1045, 117] on span at bounding box center [1043, 116] width 10 height 28
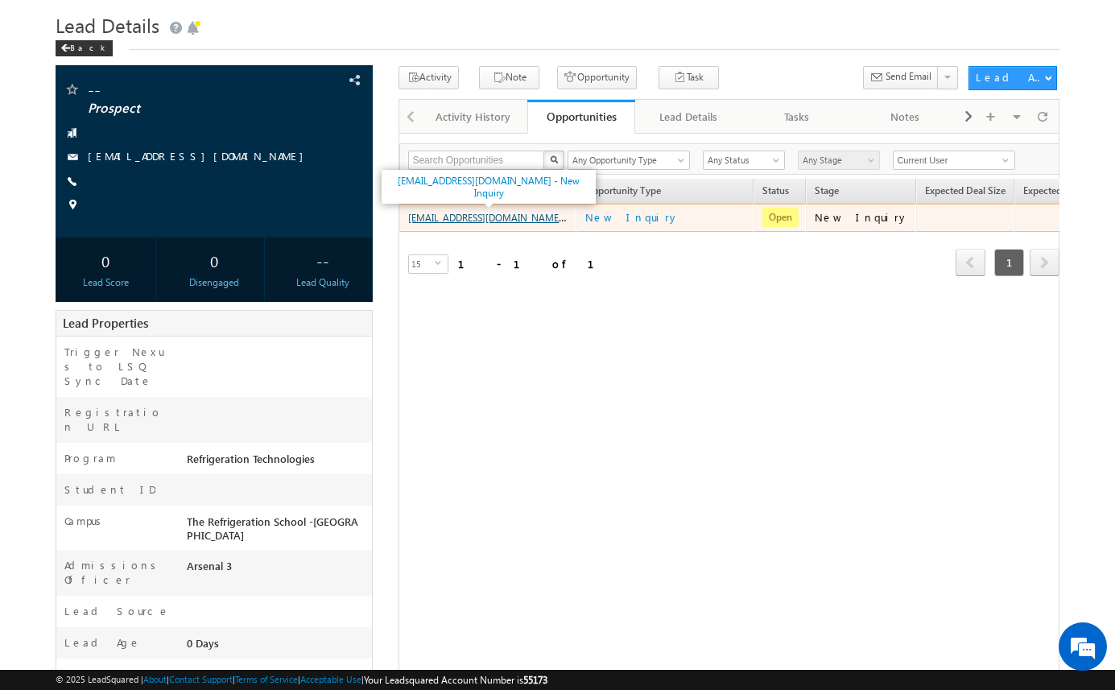
click at [515, 223] on link "amartha+test91025rsirt@arsenalstudios.com - New Inquiry" at bounding box center [515, 217] width 214 height 14
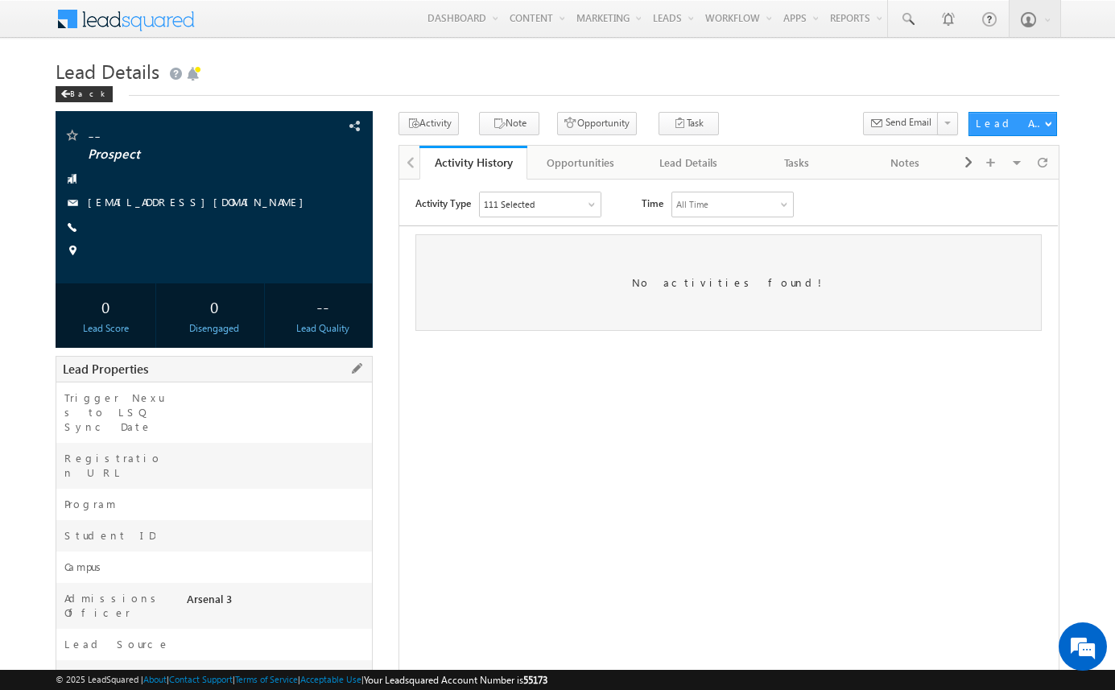
scroll to position [1, 0]
click at [361, 364] on span at bounding box center [357, 368] width 18 height 18
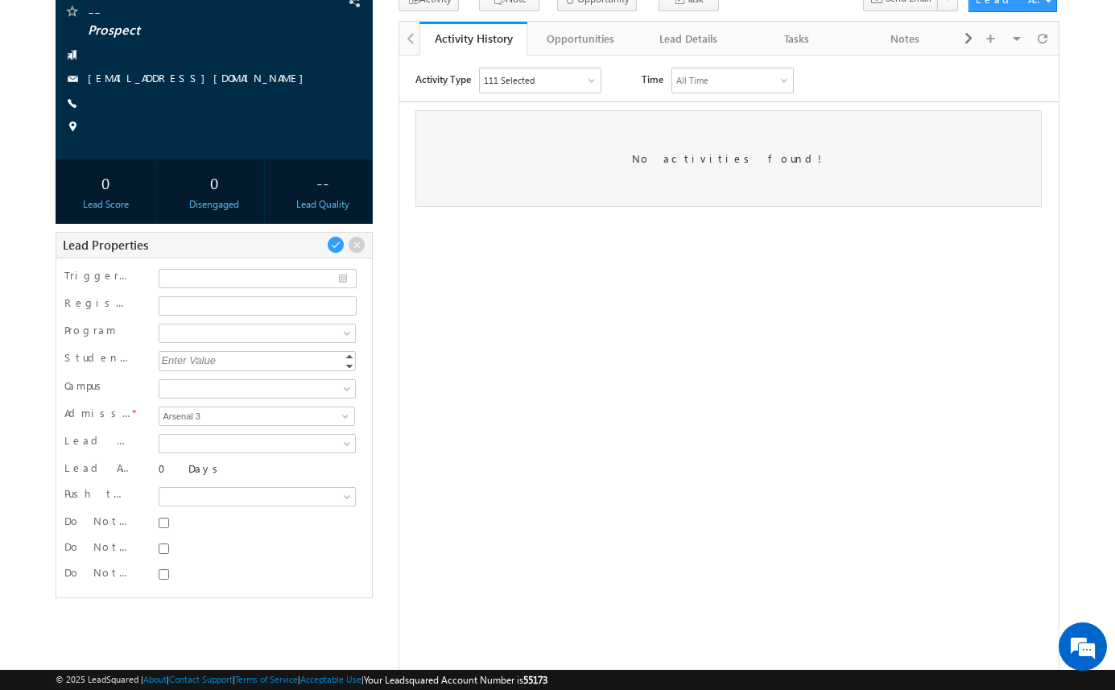
scroll to position [183, 0]
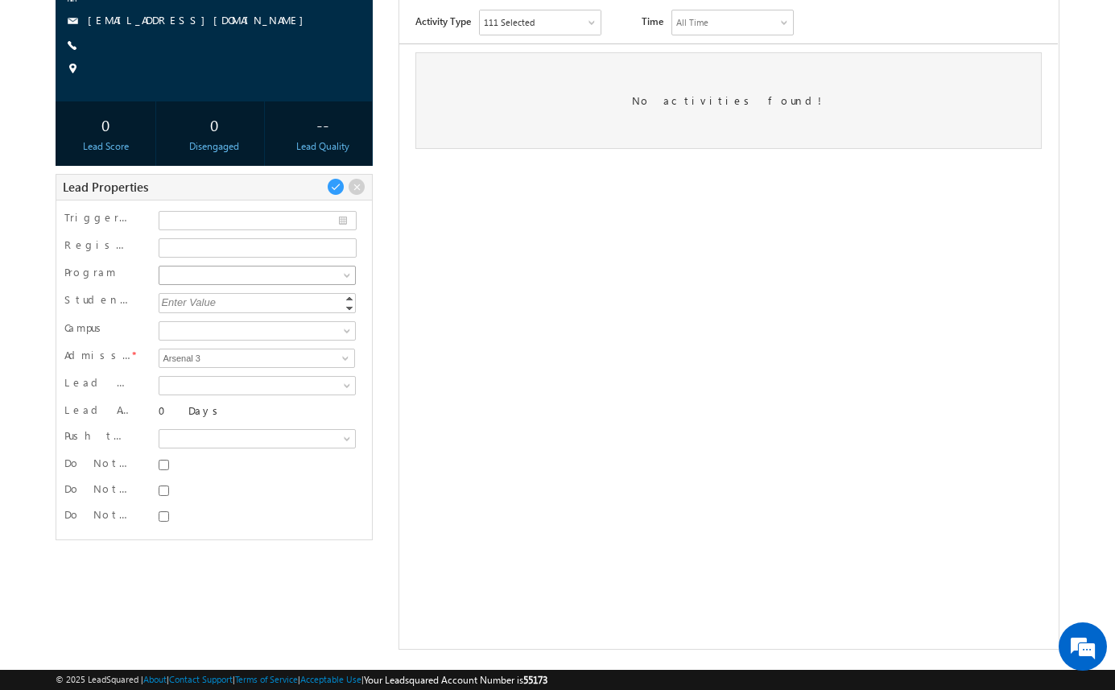
click at [296, 274] on span at bounding box center [255, 275] width 192 height 14
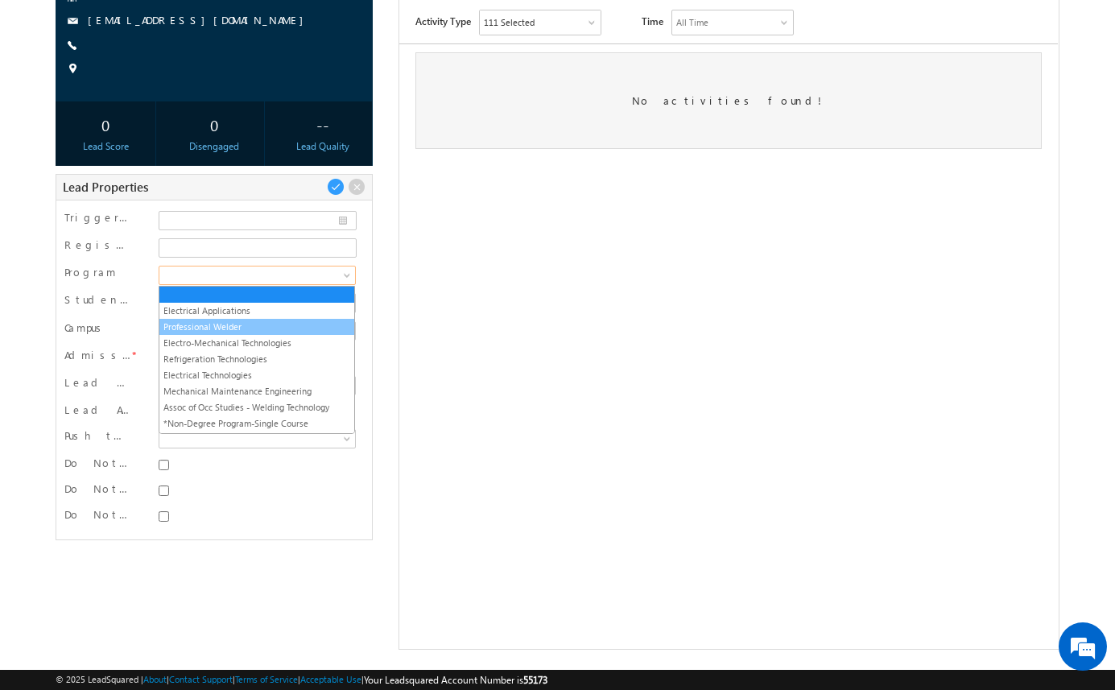
scroll to position [0, 0]
click at [286, 337] on link "Electro-Mechanical Technologies" at bounding box center [256, 343] width 195 height 14
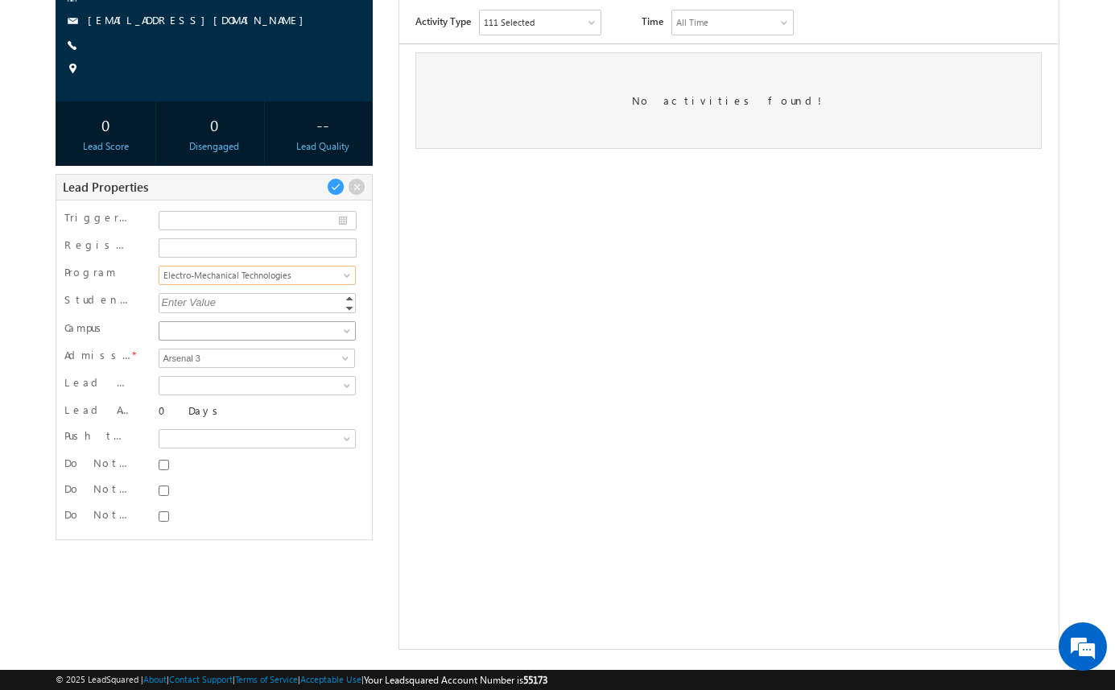
click at [300, 334] on span at bounding box center [255, 331] width 192 height 14
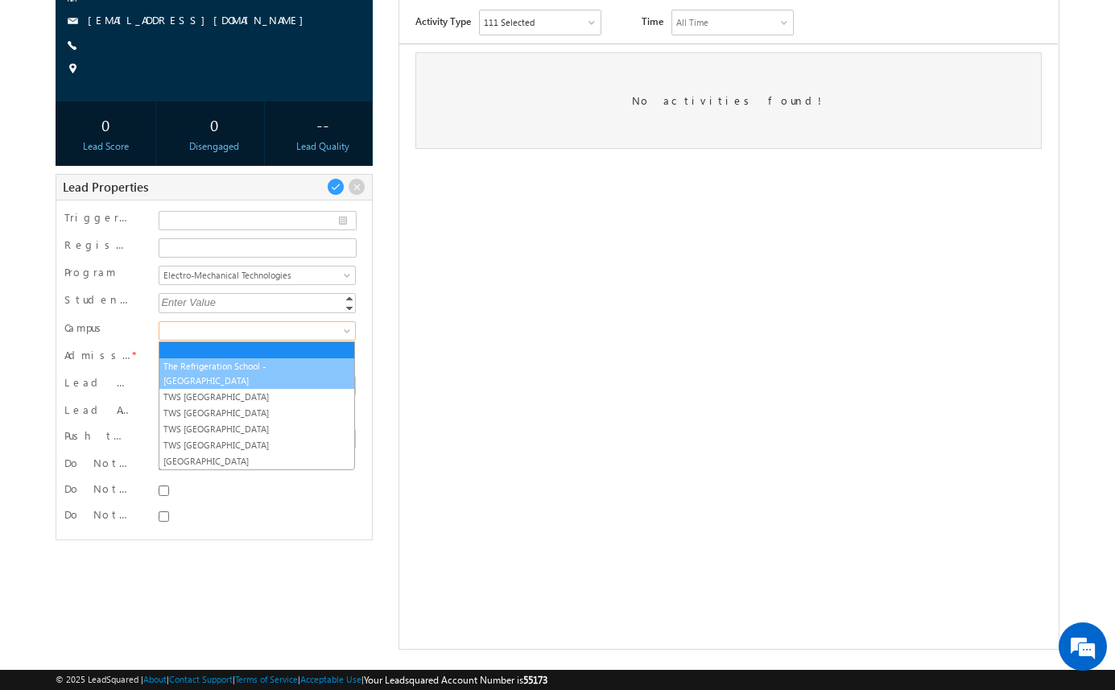
click at [297, 364] on link "The Refrigeration School -[GEOGRAPHIC_DATA]" at bounding box center [256, 373] width 195 height 29
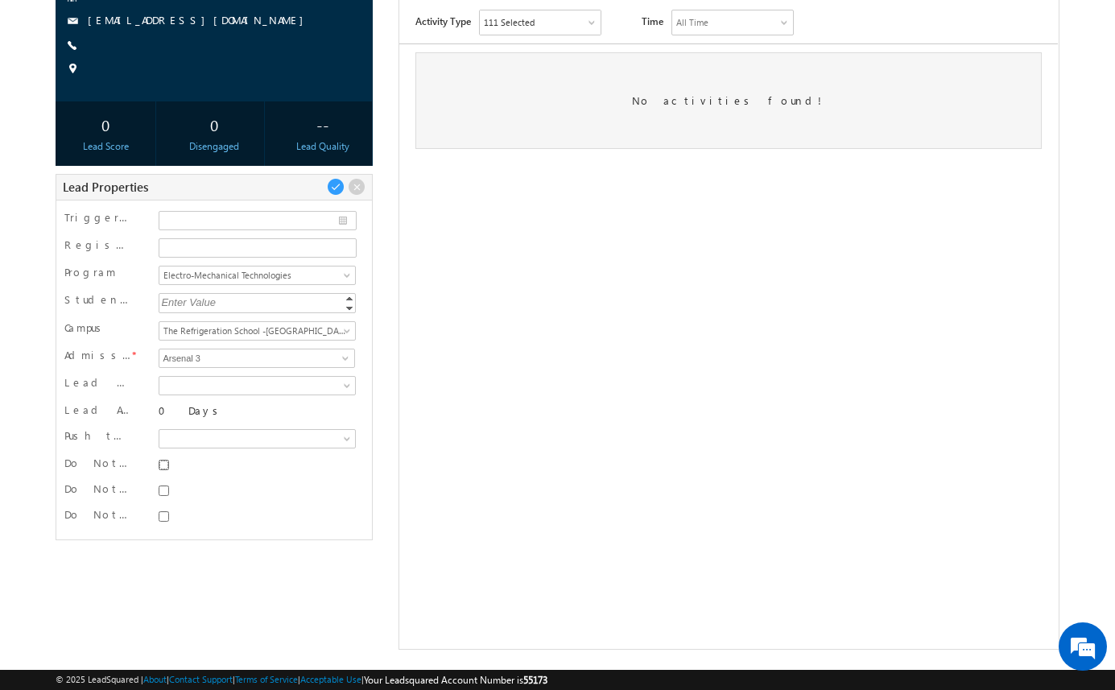
click at [168, 465] on input "Do Not SMS" at bounding box center [164, 465] width 10 height 10
checkbox input "true"
drag, startPoint x: 166, startPoint y: 485, endPoint x: 166, endPoint y: 496, distance: 11.3
click at [166, 486] on input "Do Not Email" at bounding box center [164, 491] width 10 height 10
checkbox input "true"
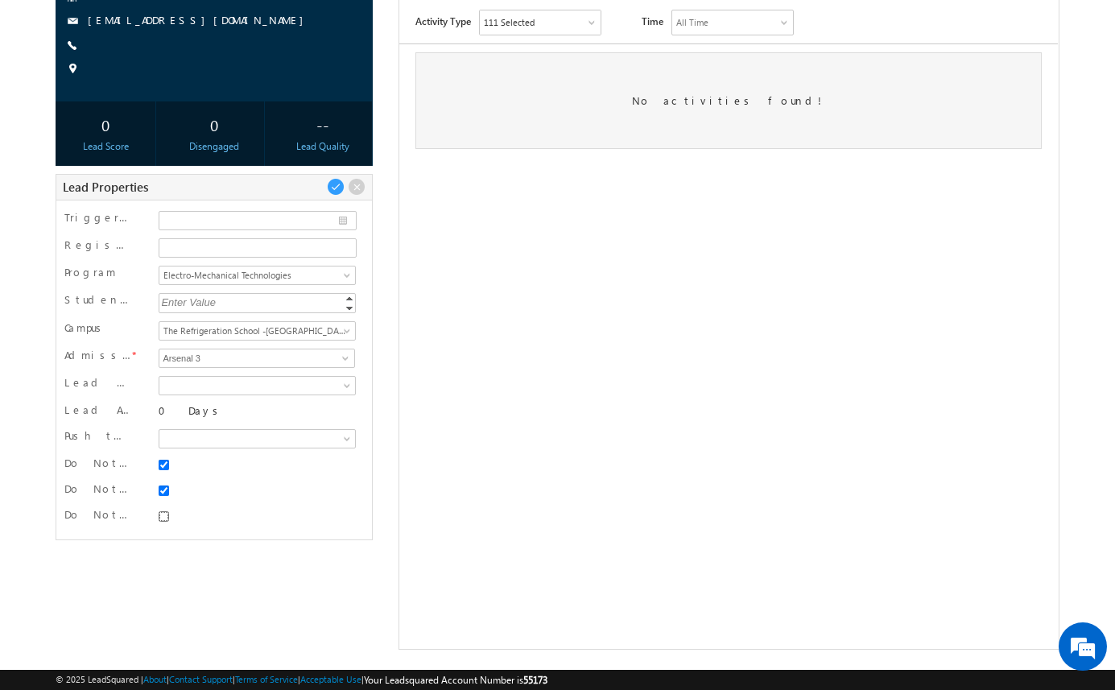
click at [161, 515] on input "Do Not Call" at bounding box center [164, 516] width 10 height 10
checkbox input "true"
click at [337, 187] on span at bounding box center [336, 187] width 18 height 18
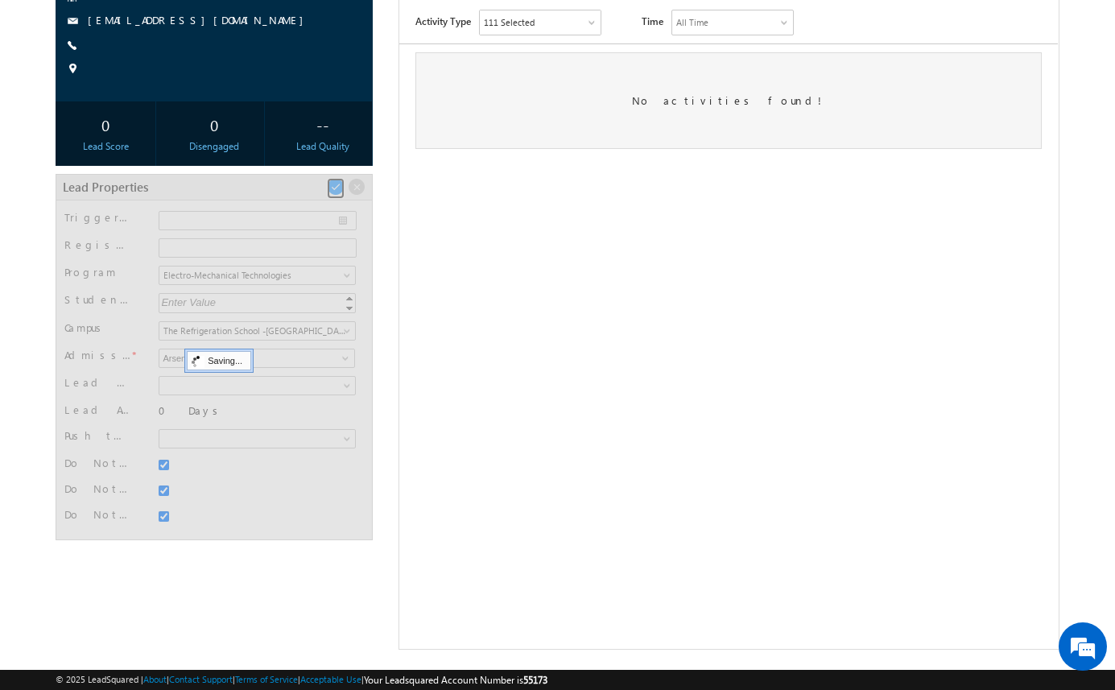
scroll to position [46, 0]
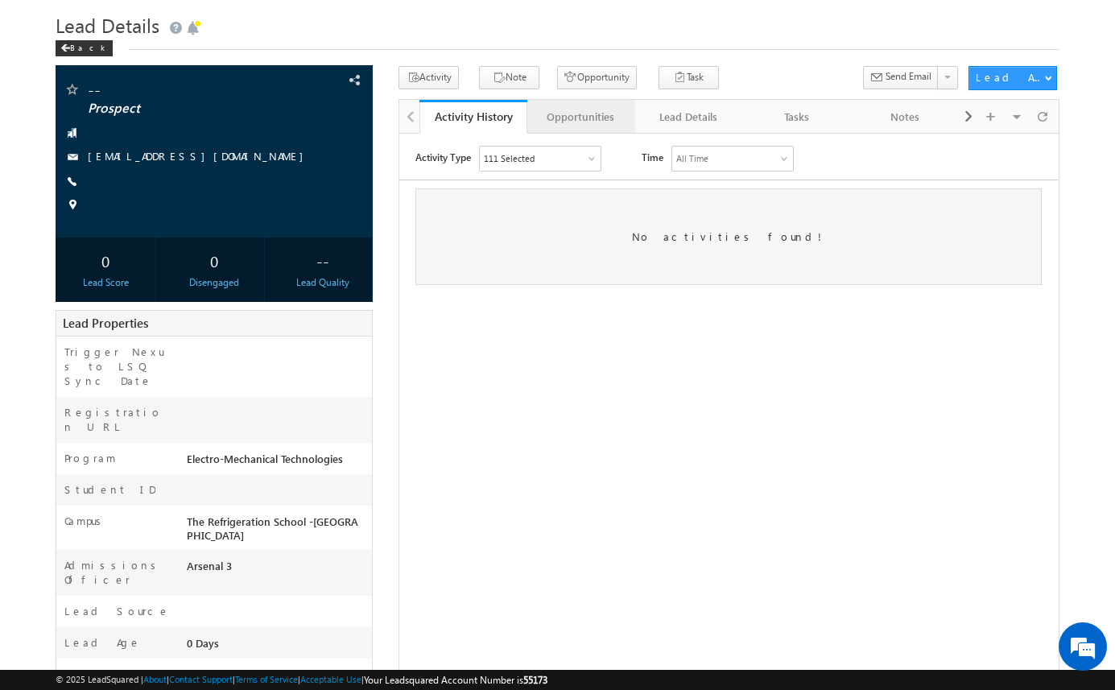
click at [605, 113] on div "Opportunities" at bounding box center [580, 116] width 81 height 19
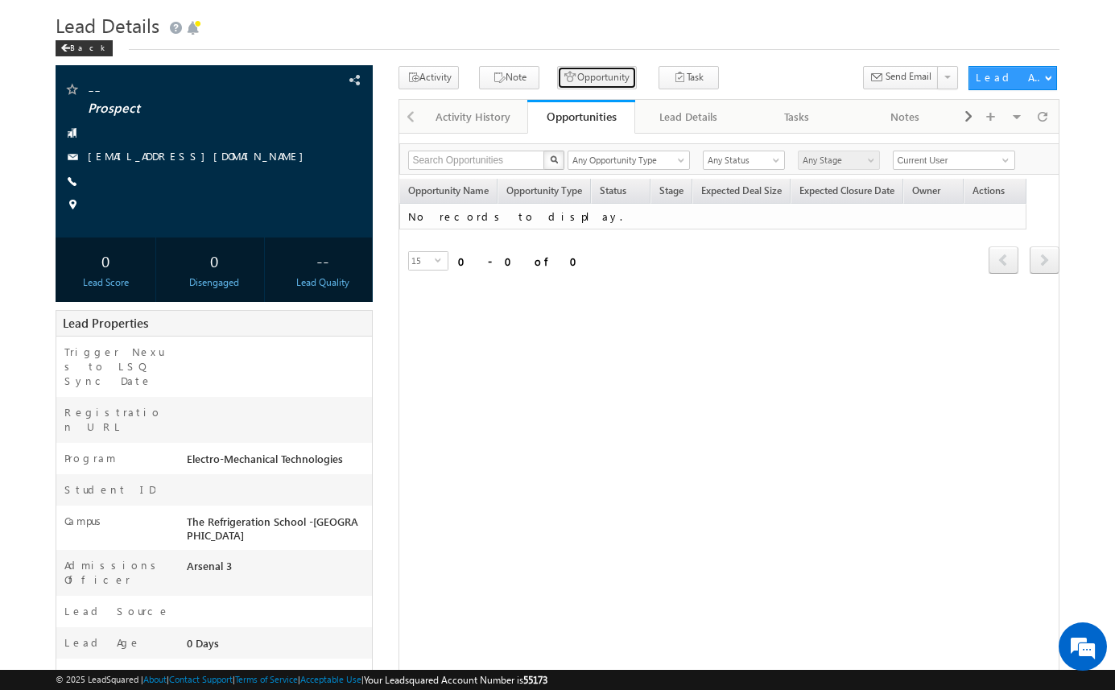
click at [596, 73] on button "Opportunity" at bounding box center [597, 77] width 80 height 23
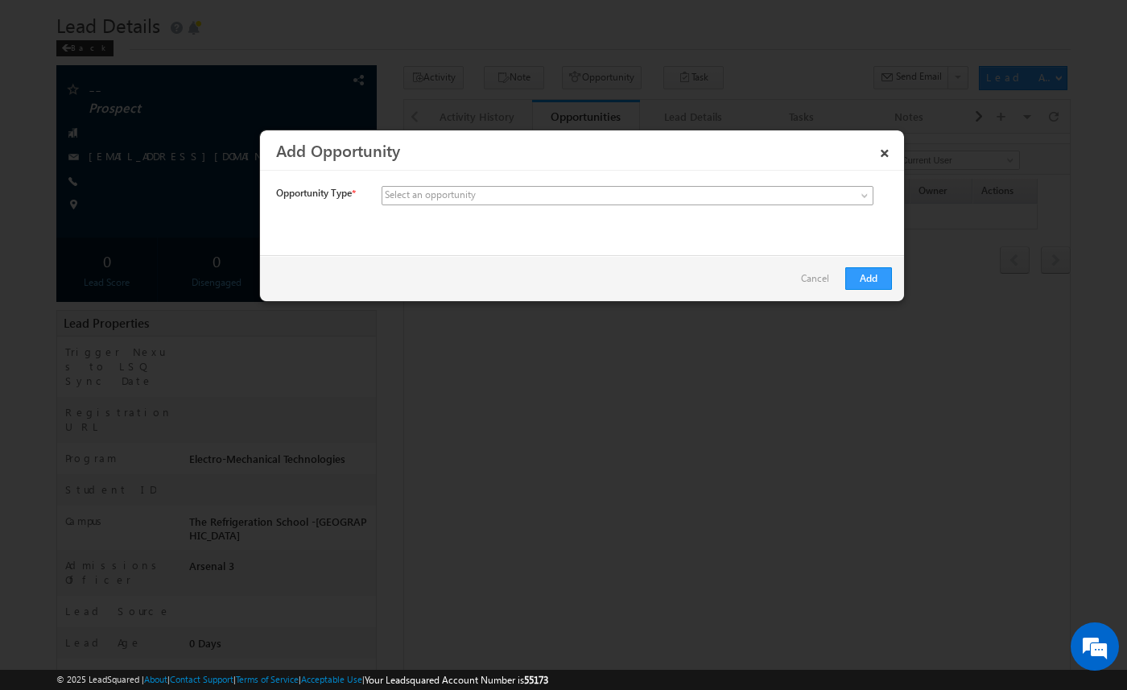
click at [549, 197] on span at bounding box center [508, 195] width 251 height 14
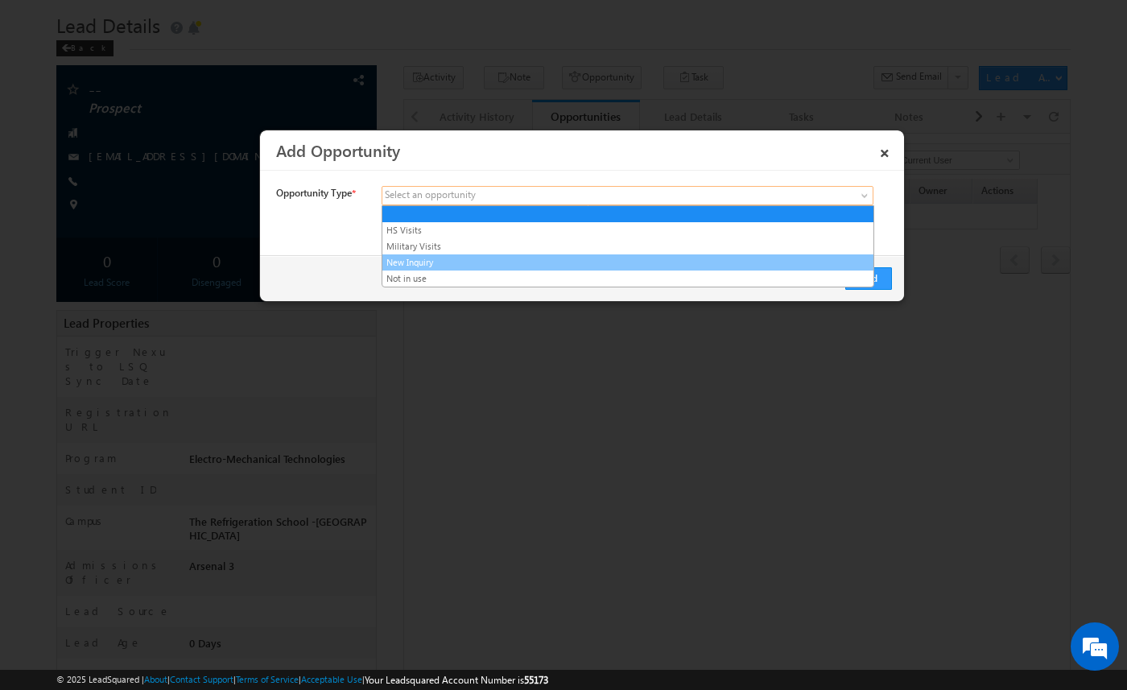
click at [531, 260] on link "New Inquiry" at bounding box center [628, 262] width 491 height 14
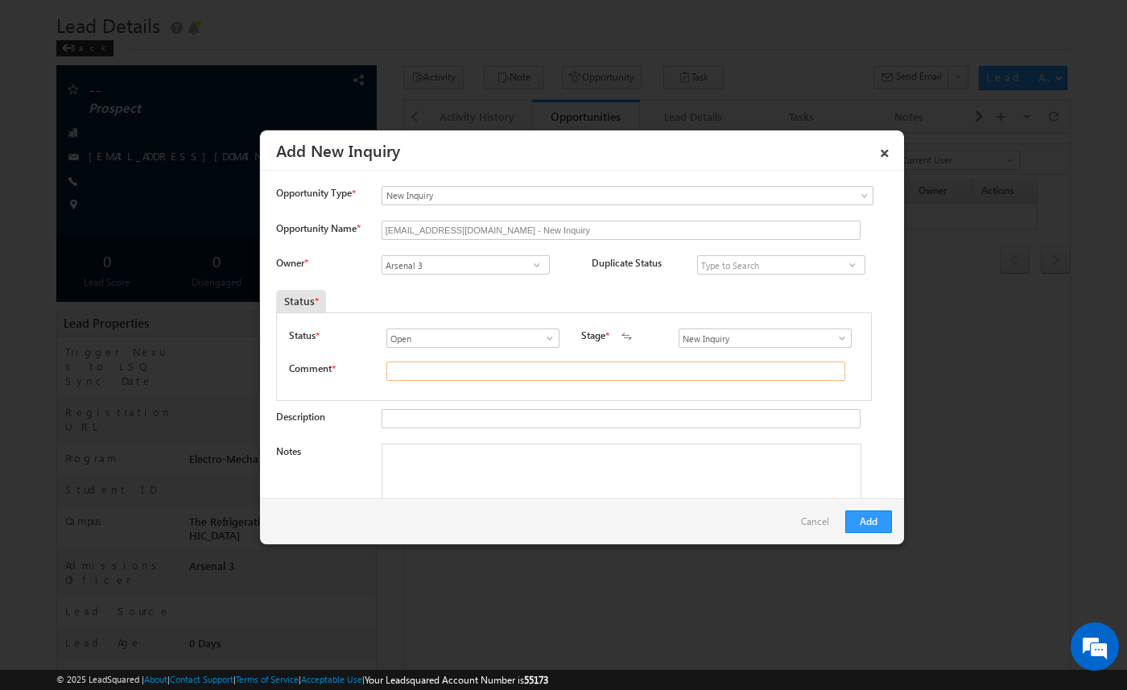
click at [461, 376] on input "text" at bounding box center [616, 371] width 459 height 19
type input "test"
click at [875, 523] on button "Add" at bounding box center [869, 522] width 47 height 23
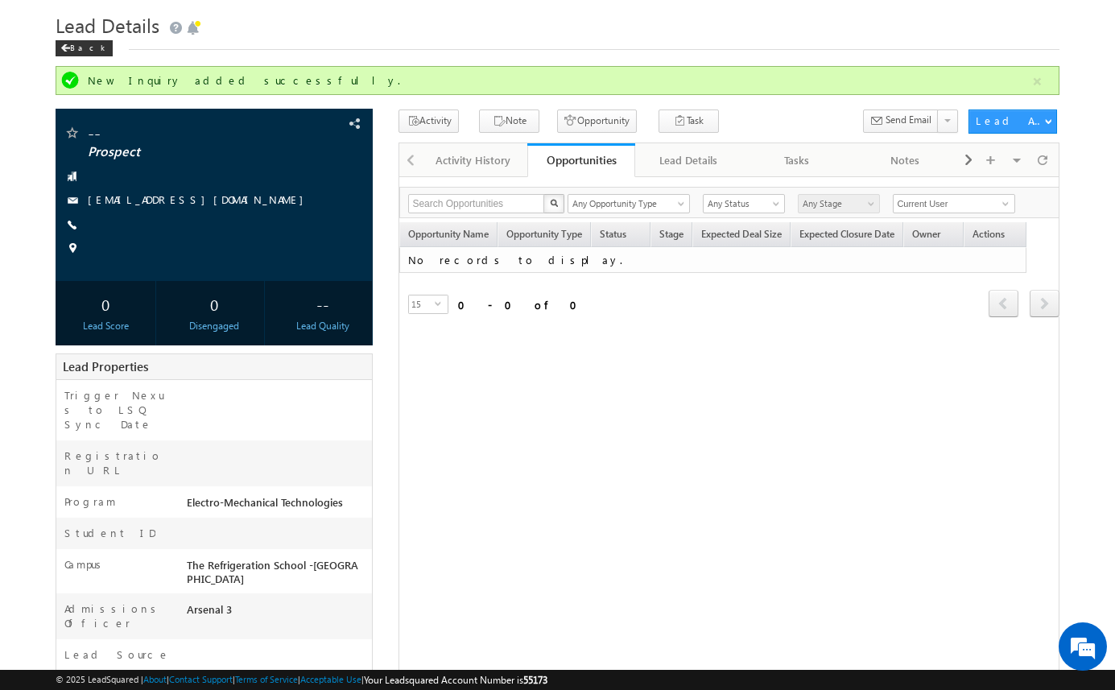
click at [713, 362] on div "Opportunity Name Opportunity Type Status Stage Expected Deal Size Expected Clos…" at bounding box center [729, 293] width 660 height 143
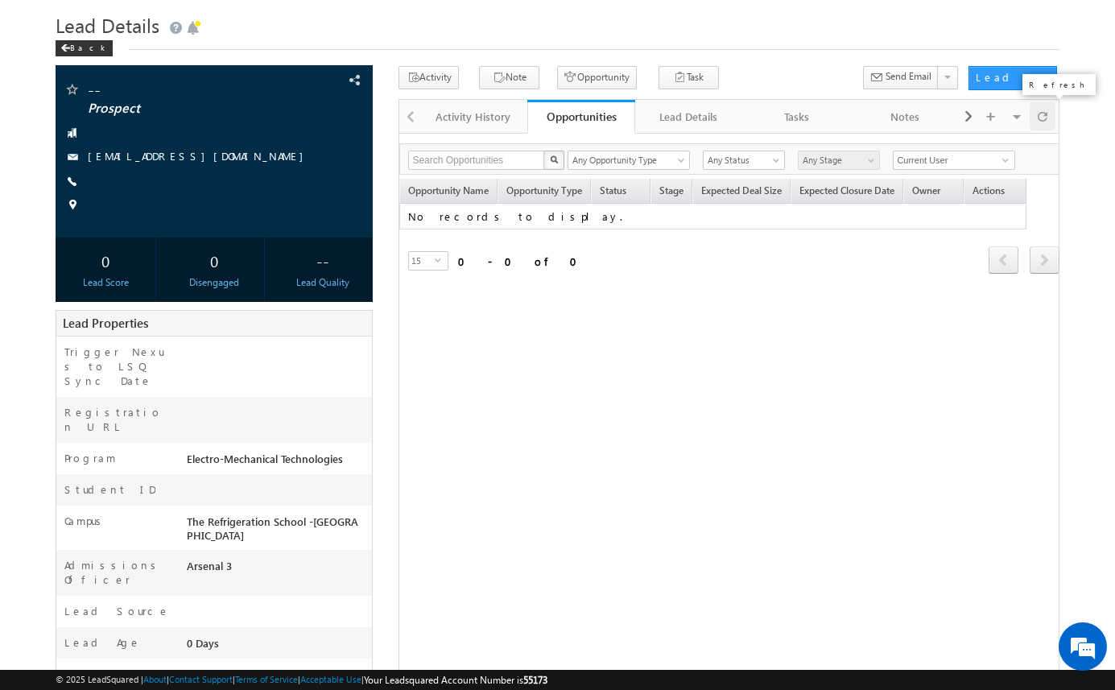
click at [1048, 115] on div at bounding box center [1043, 116] width 26 height 28
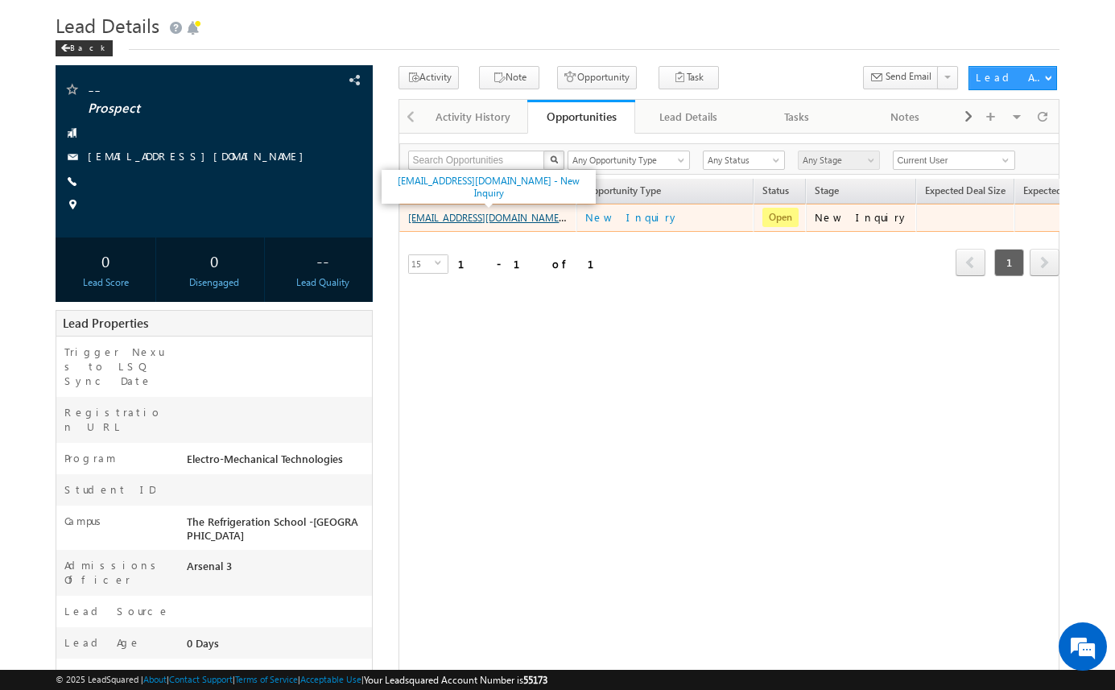
click at [528, 217] on link "amartha+test91025rsiemt@arsenalstudios.com - New Inquiry" at bounding box center [515, 217] width 214 height 14
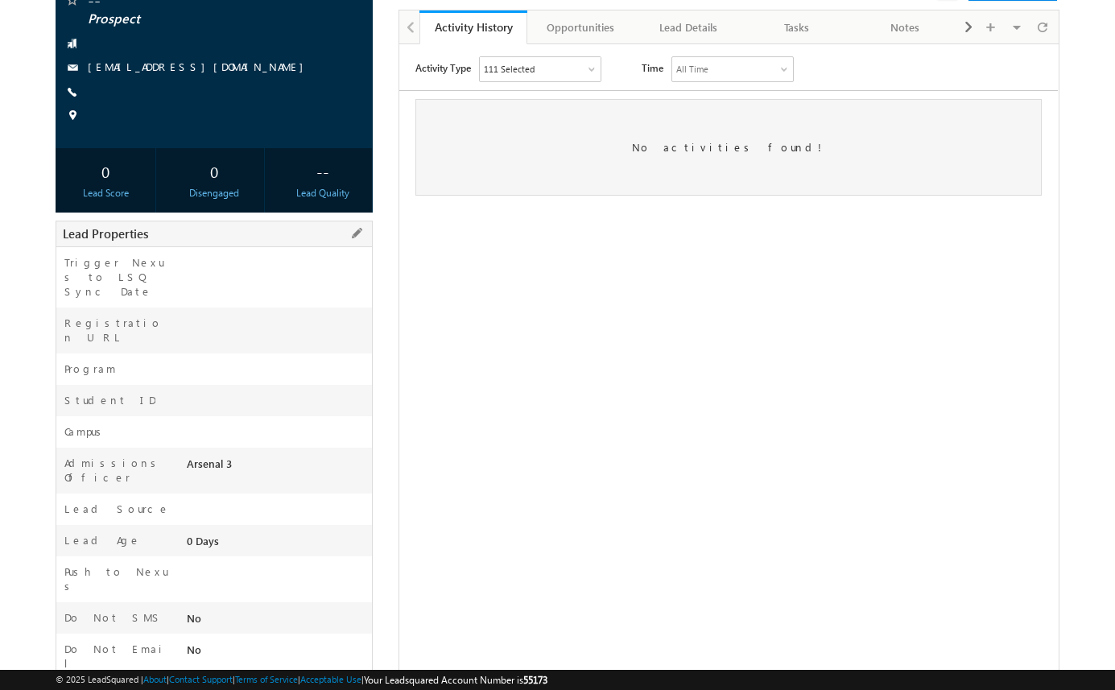
scroll to position [161, 0]
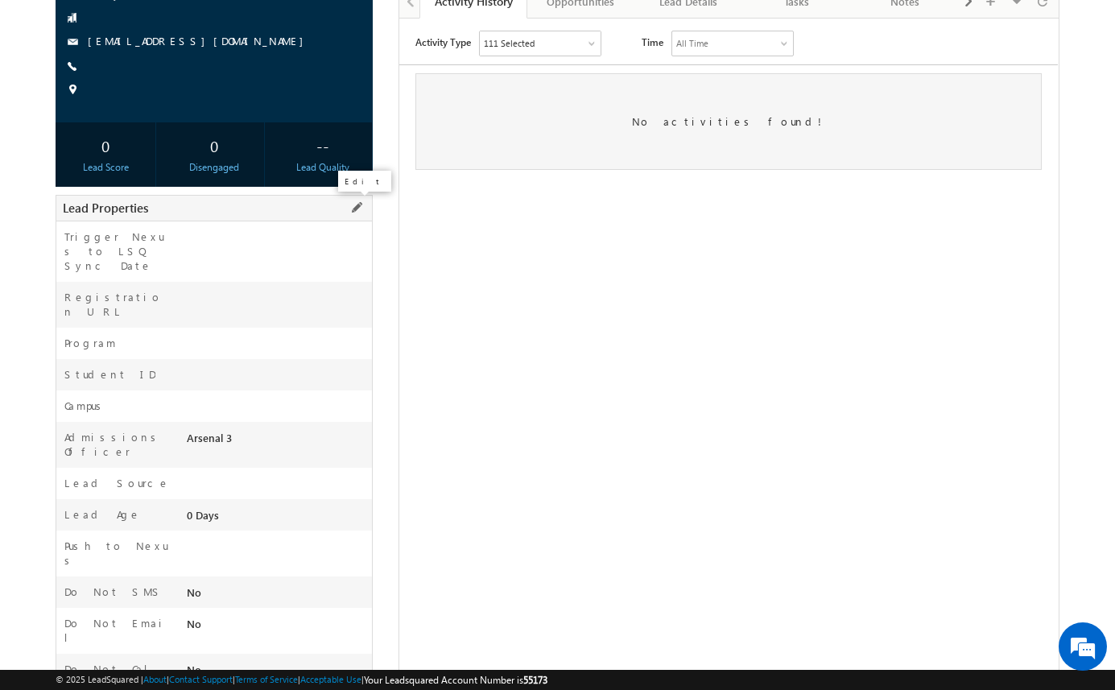
click at [359, 208] on span at bounding box center [357, 208] width 18 height 18
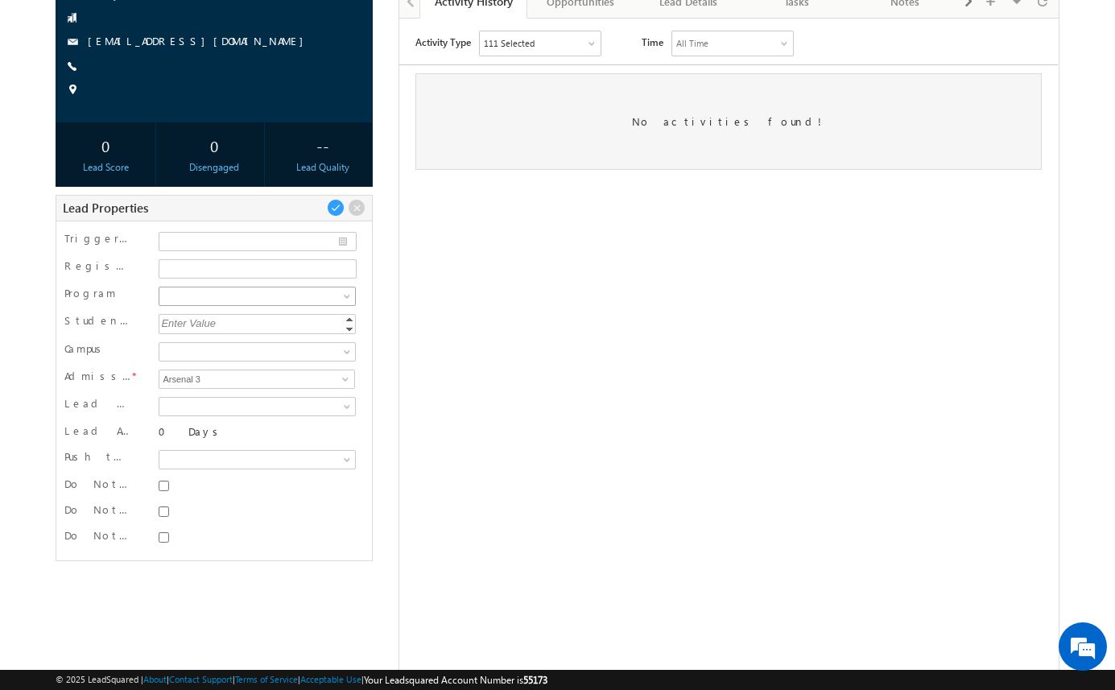
click at [299, 296] on span at bounding box center [255, 296] width 192 height 14
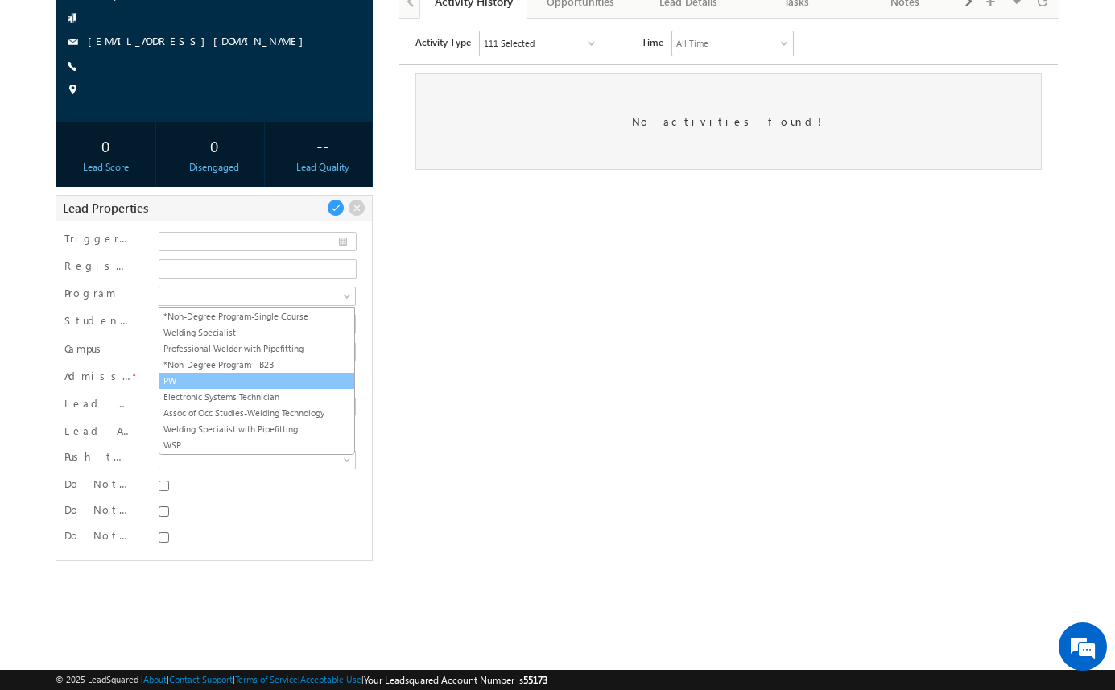
scroll to position [130, 0]
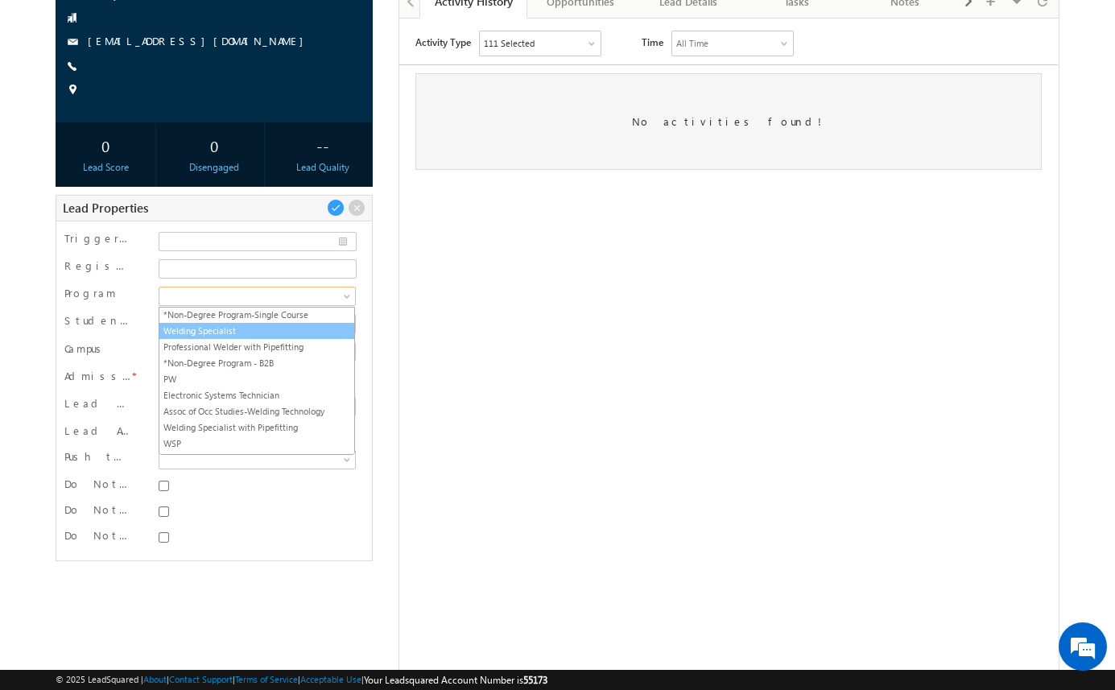
click at [269, 329] on link "Welding Specialist" at bounding box center [256, 331] width 195 height 14
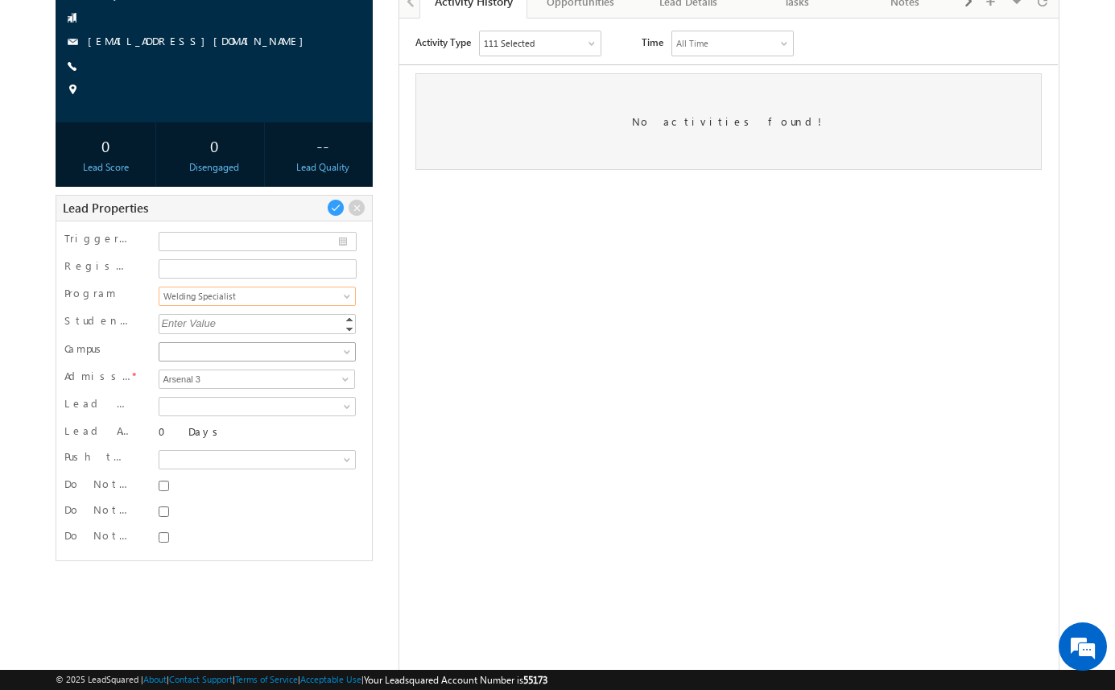
click at [271, 349] on span at bounding box center [255, 352] width 192 height 14
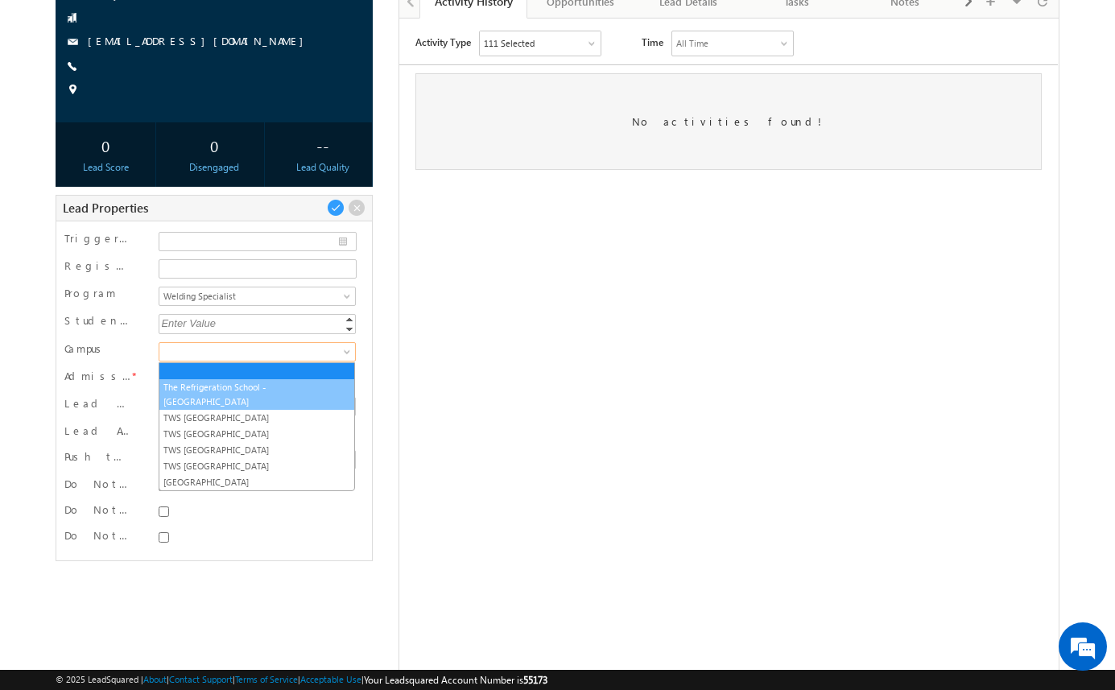
scroll to position [0, 0]
click at [266, 381] on link "The Refrigeration School -[GEOGRAPHIC_DATA]" at bounding box center [256, 394] width 195 height 29
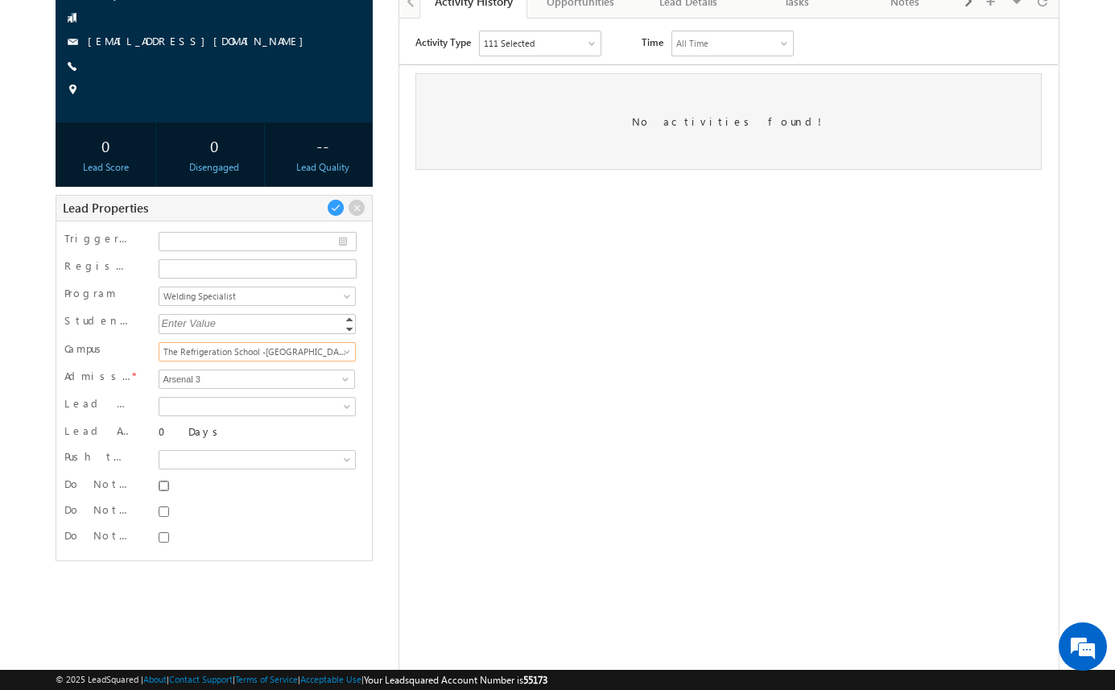
click at [167, 484] on input "Do Not SMS" at bounding box center [164, 486] width 10 height 10
checkbox input "true"
click at [162, 514] on input "Do Not Email" at bounding box center [164, 512] width 10 height 10
checkbox input "true"
click at [163, 535] on input "Do Not Call" at bounding box center [164, 537] width 10 height 10
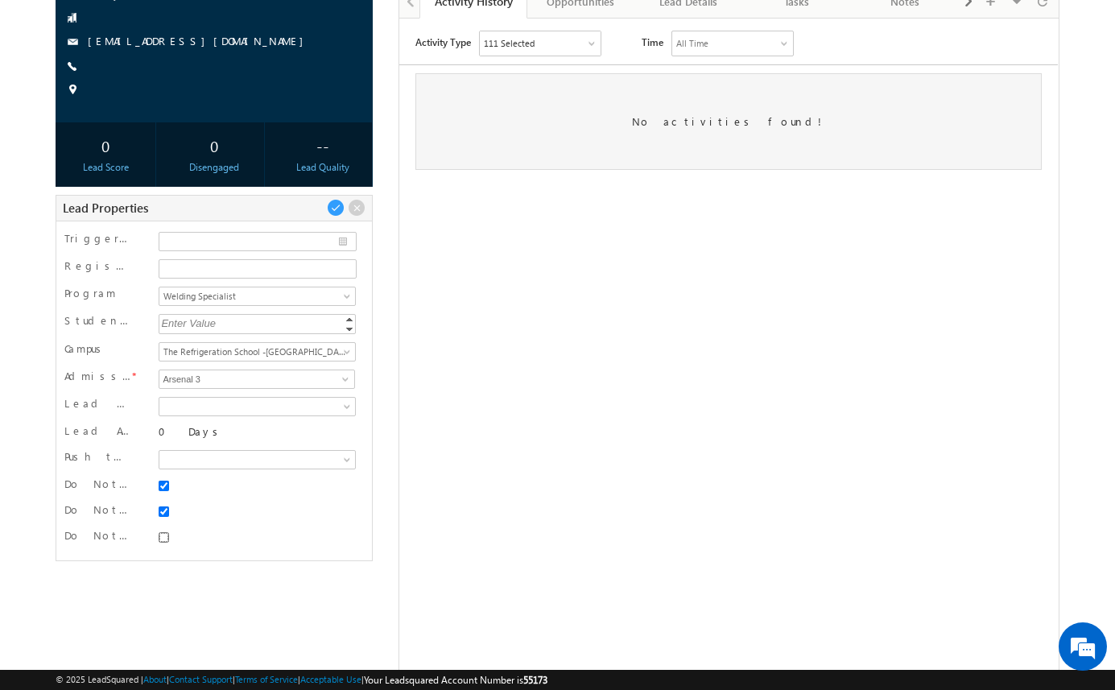
checkbox input "true"
click at [337, 208] on span at bounding box center [336, 208] width 18 height 18
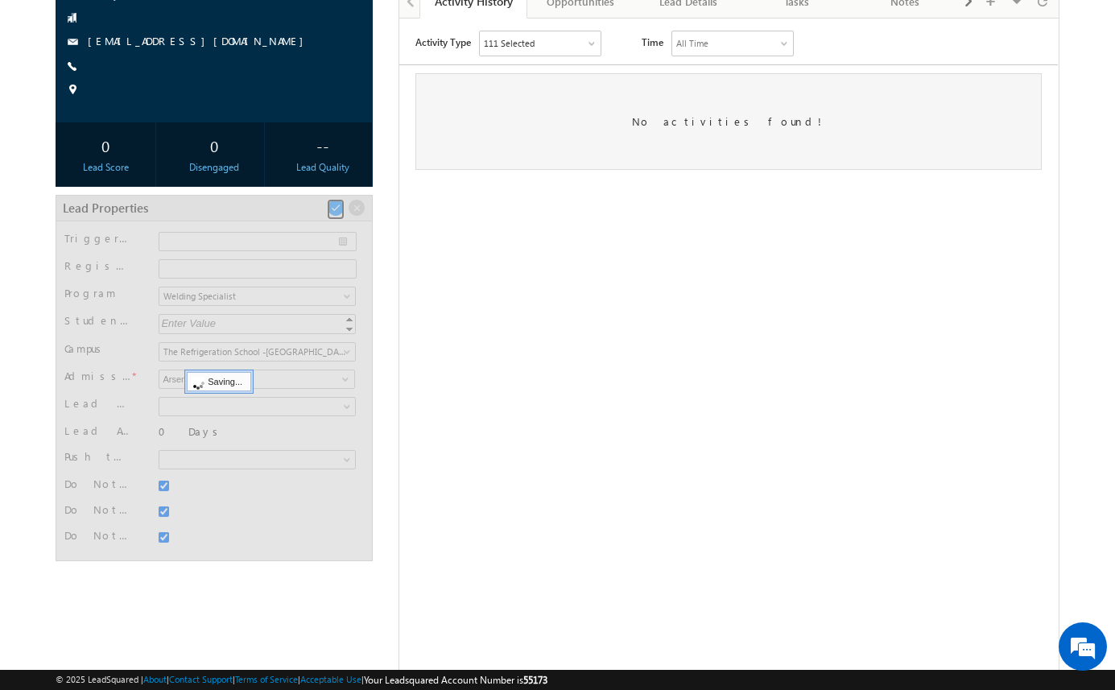
scroll to position [46, 0]
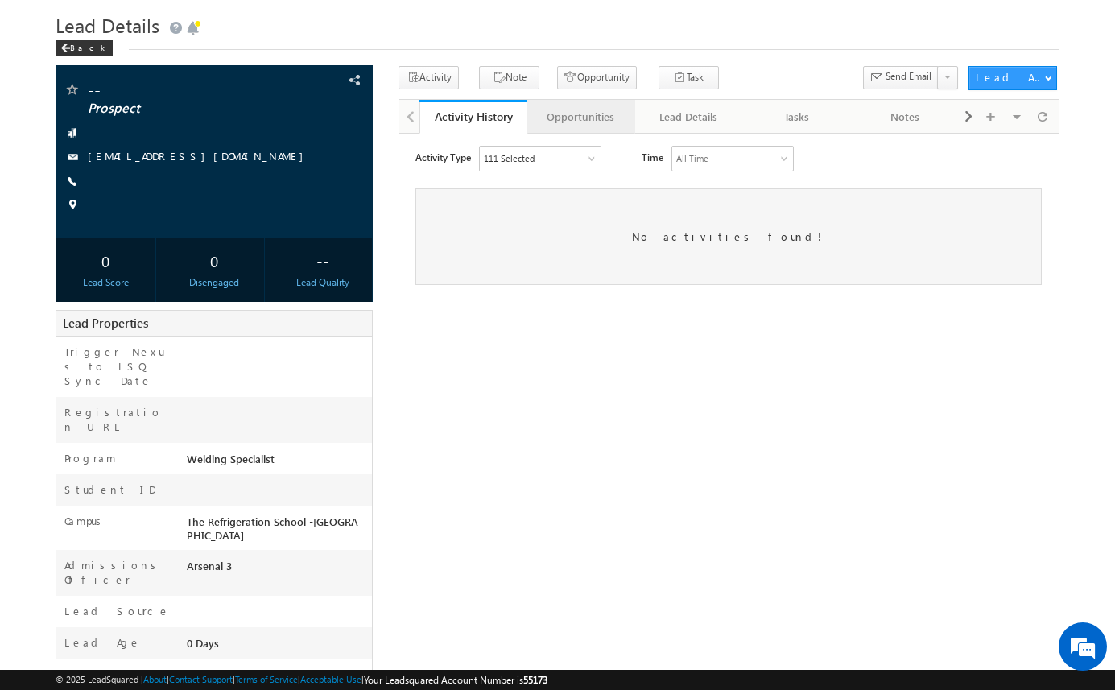
click at [604, 113] on div "Opportunities" at bounding box center [580, 116] width 81 height 19
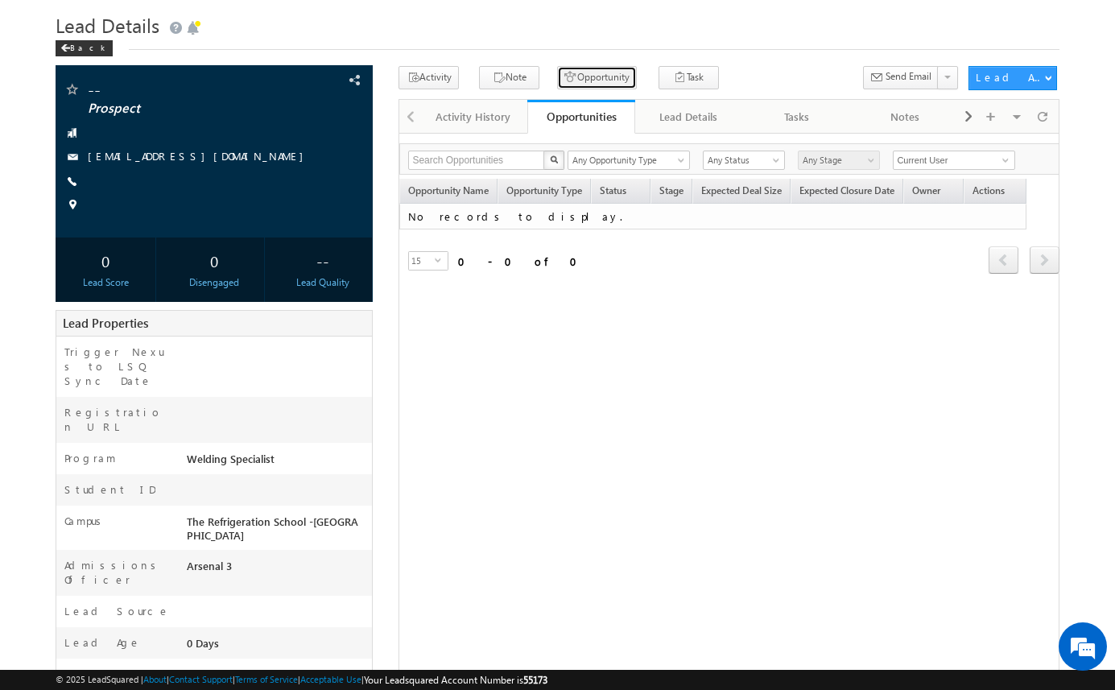
click at [605, 81] on button "Opportunity" at bounding box center [597, 77] width 80 height 23
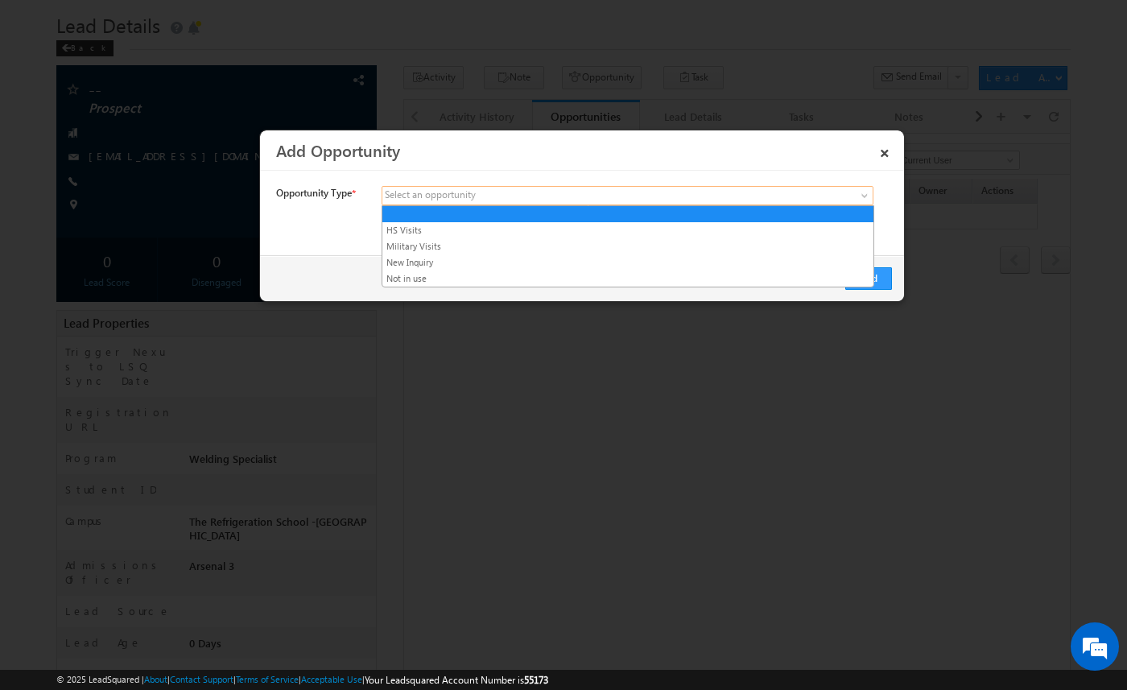
click at [550, 190] on span at bounding box center [508, 195] width 251 height 14
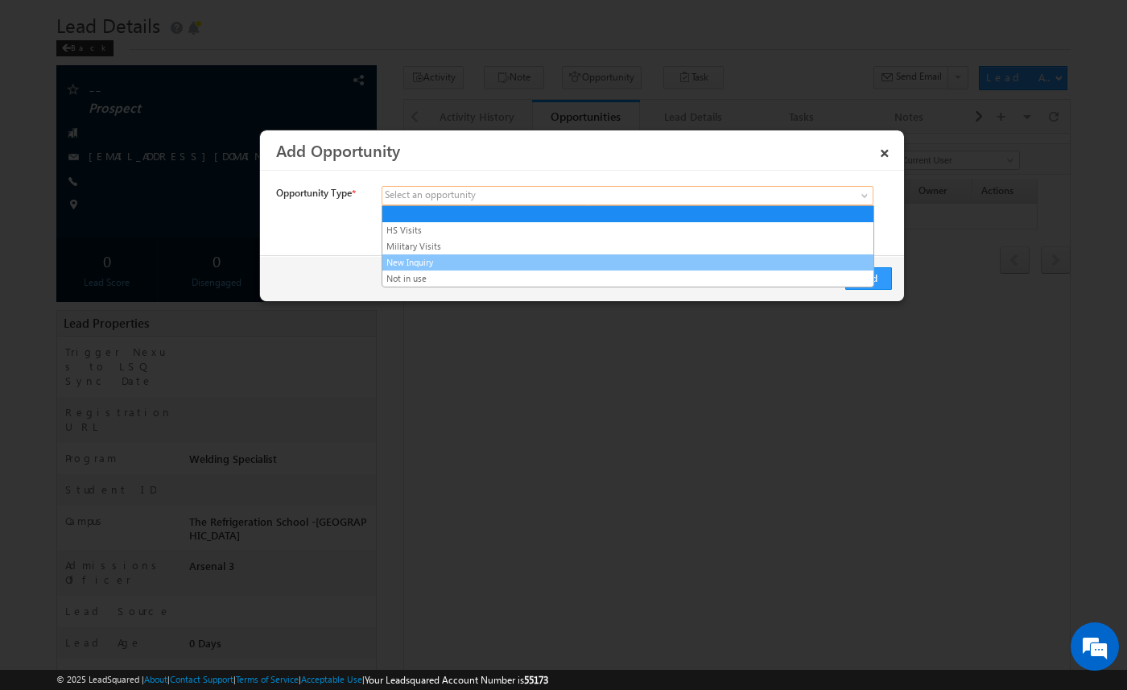
click at [520, 259] on link "New Inquiry" at bounding box center [628, 262] width 491 height 14
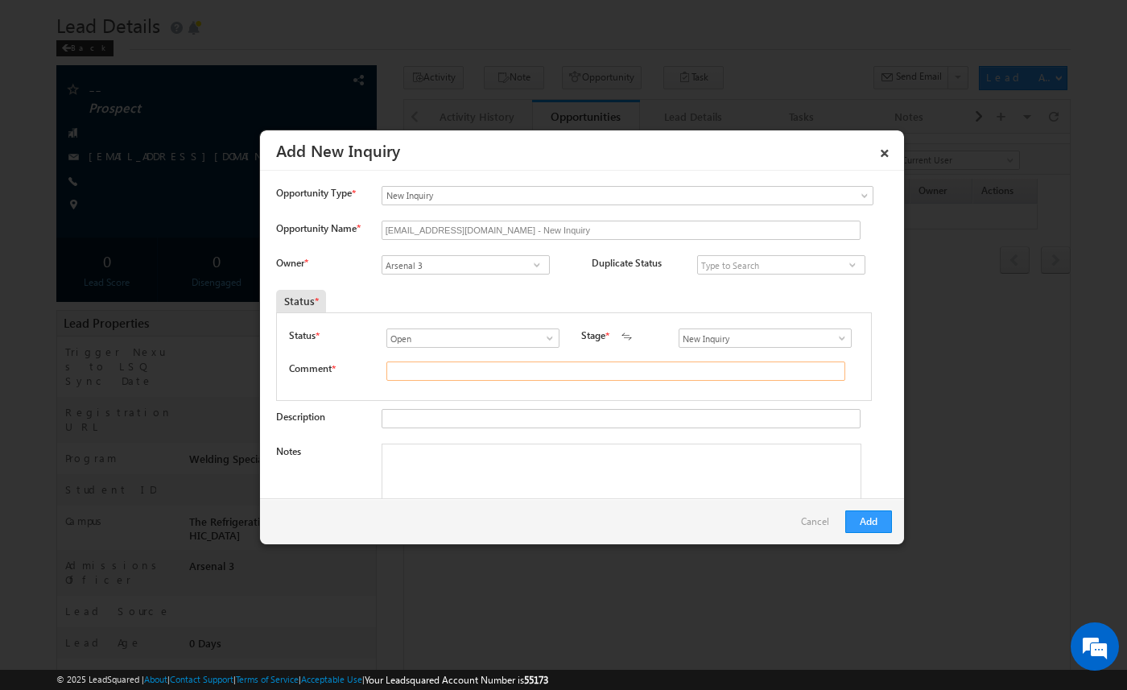
click at [449, 366] on input "text" at bounding box center [616, 371] width 459 height 19
type input "test"
click at [886, 524] on button "Add" at bounding box center [869, 522] width 47 height 23
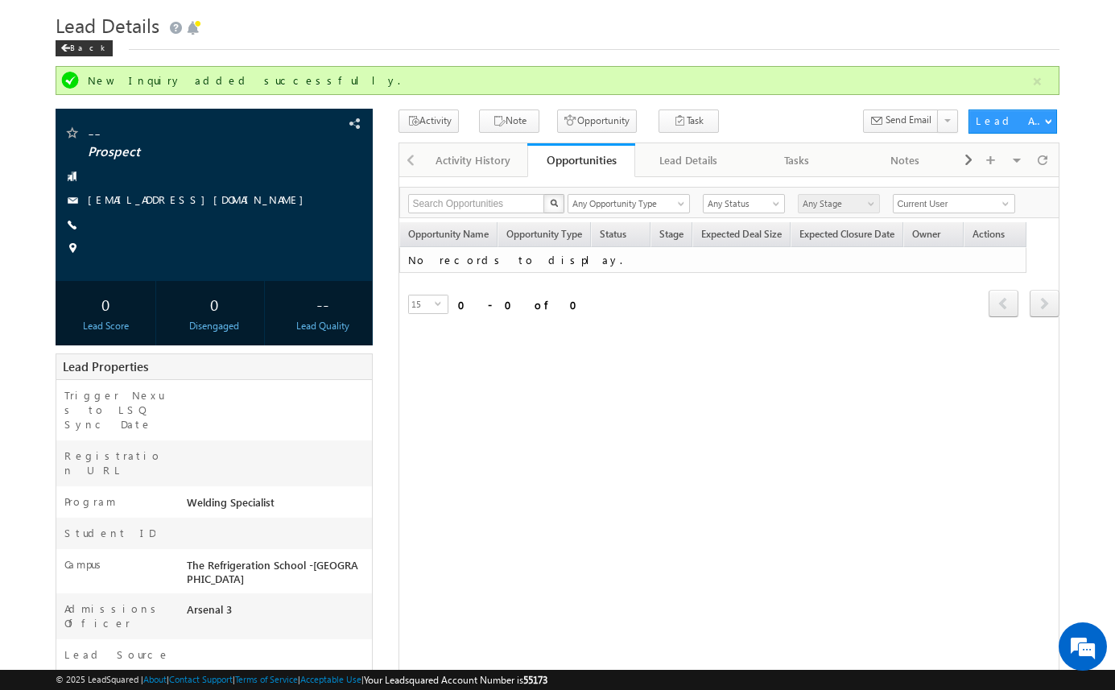
click at [688, 401] on div "Search Opportunities X 0 results found Any Opportunity Type HS Visits Military …" at bounding box center [729, 502] width 660 height 653
click at [1045, 157] on span at bounding box center [1043, 160] width 10 height 28
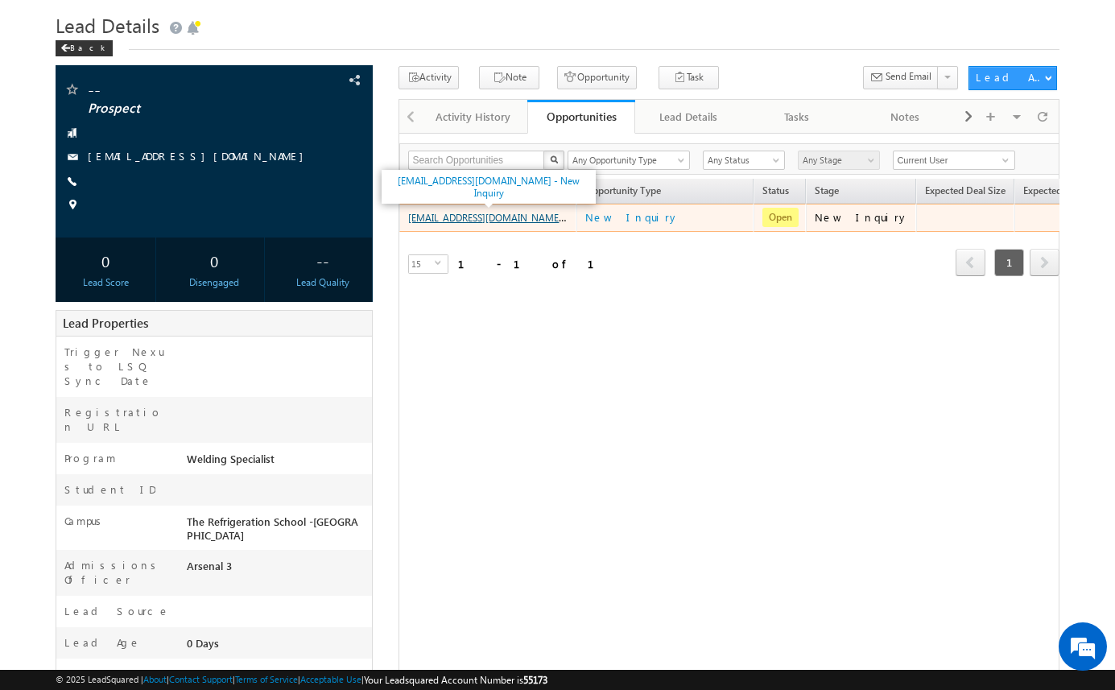
click at [537, 219] on link "[EMAIL_ADDRESS][DOMAIN_NAME] - New Inquiry" at bounding box center [515, 217] width 214 height 14
